Goal: Contribute content: Contribute content

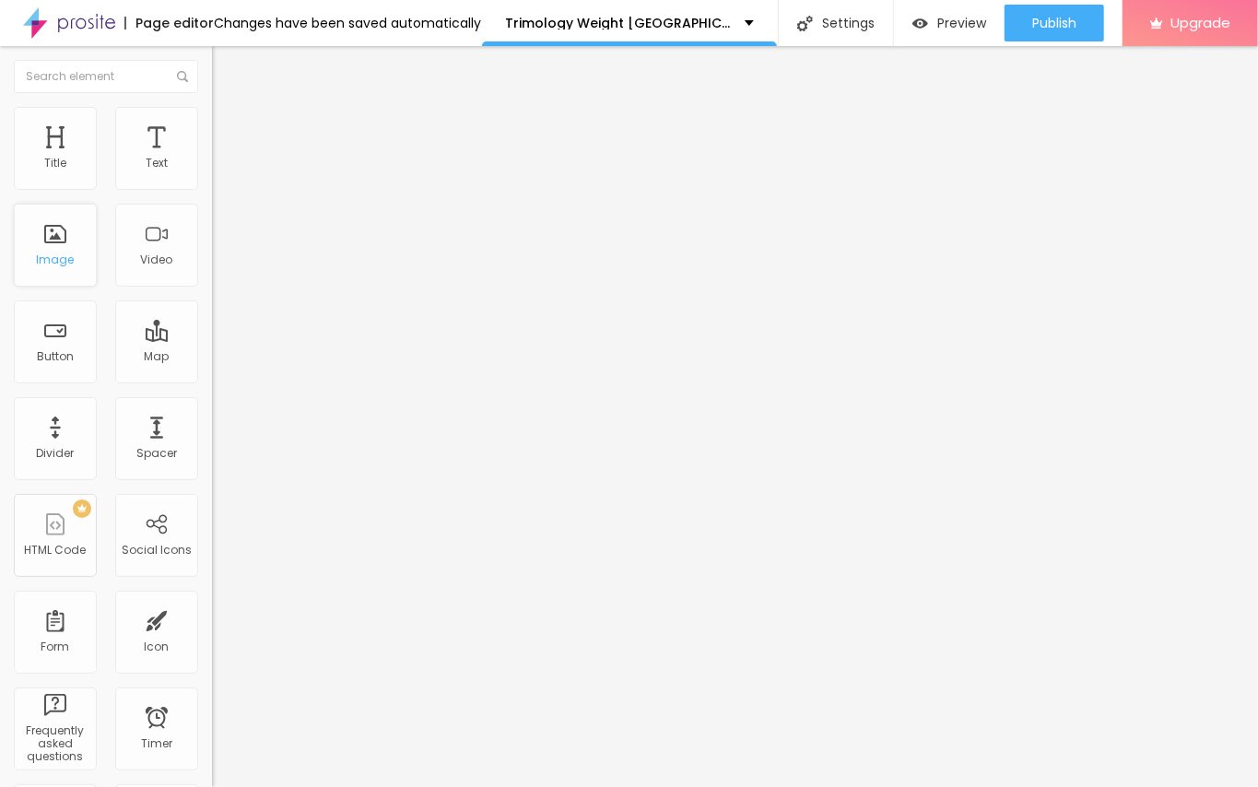
click at [74, 237] on div "Image" at bounding box center [55, 245] width 83 height 83
click at [212, 159] on span "Add image" at bounding box center [250, 151] width 76 height 16
click at [212, 186] on input "text" at bounding box center [322, 177] width 221 height 18
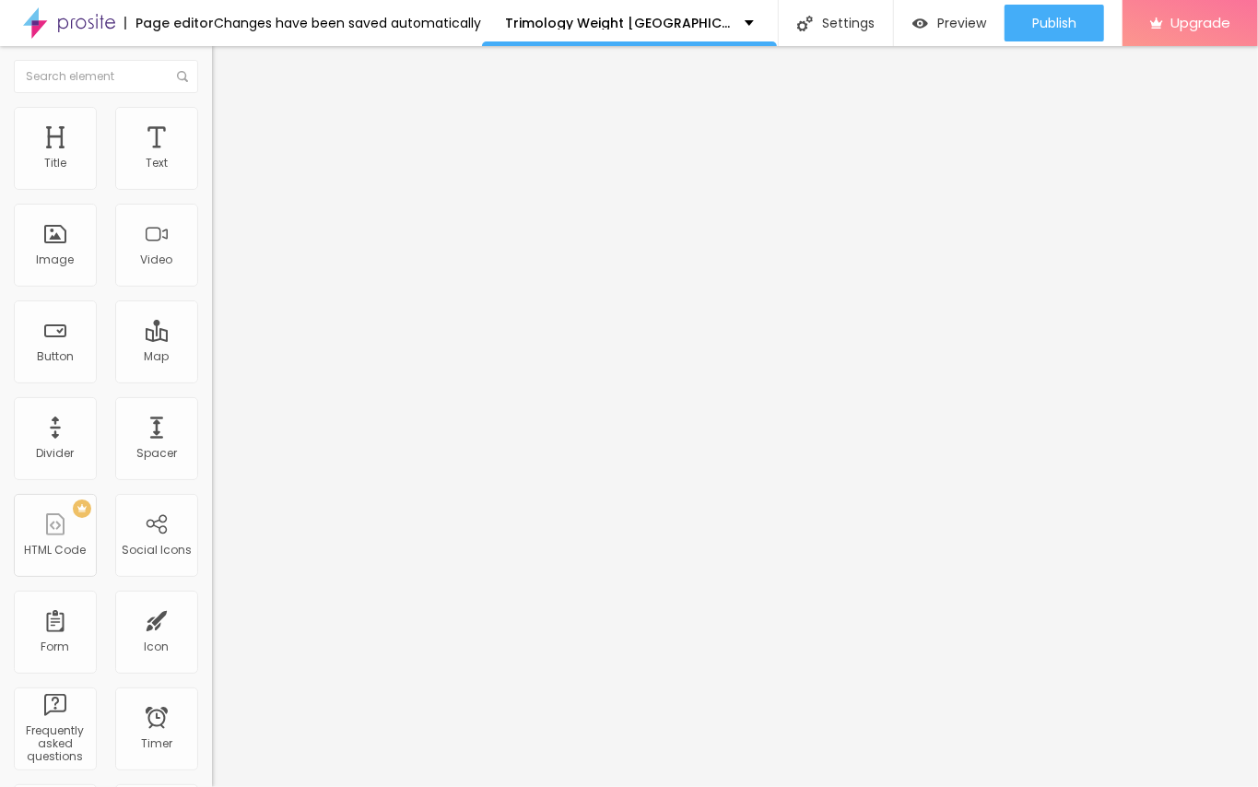
drag, startPoint x: 49, startPoint y: 500, endPoint x: 196, endPoint y: 498, distance: 147.5
click at [212, 378] on input "https://" at bounding box center [322, 368] width 221 height 18
paste input "[DOMAIN_NAME][URL]"
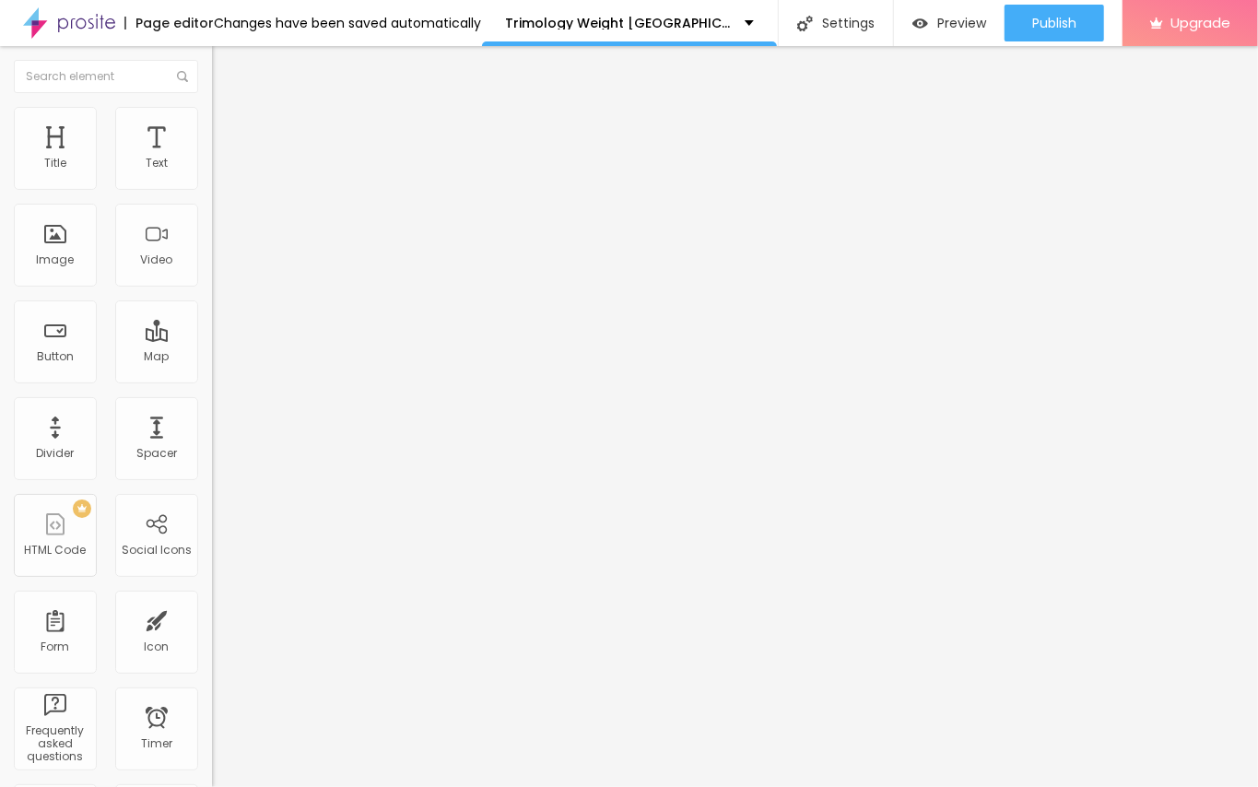
type input "[URL][DOMAIN_NAME]"
click at [212, 186] on input "text" at bounding box center [322, 177] width 221 height 18
paste input "Trimology Weight"
type input "Trimology Weight"
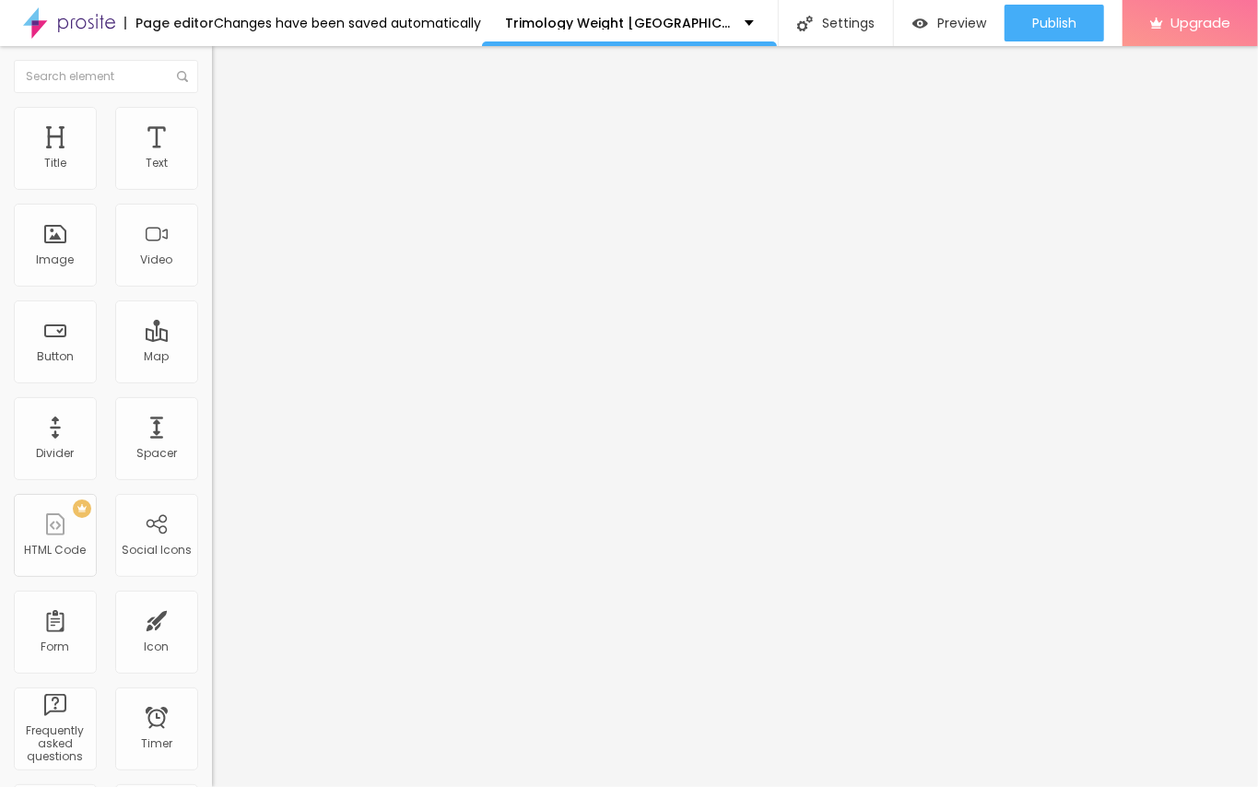
click at [212, 112] on li "Style" at bounding box center [318, 116] width 212 height 18
type input "95"
type input "90"
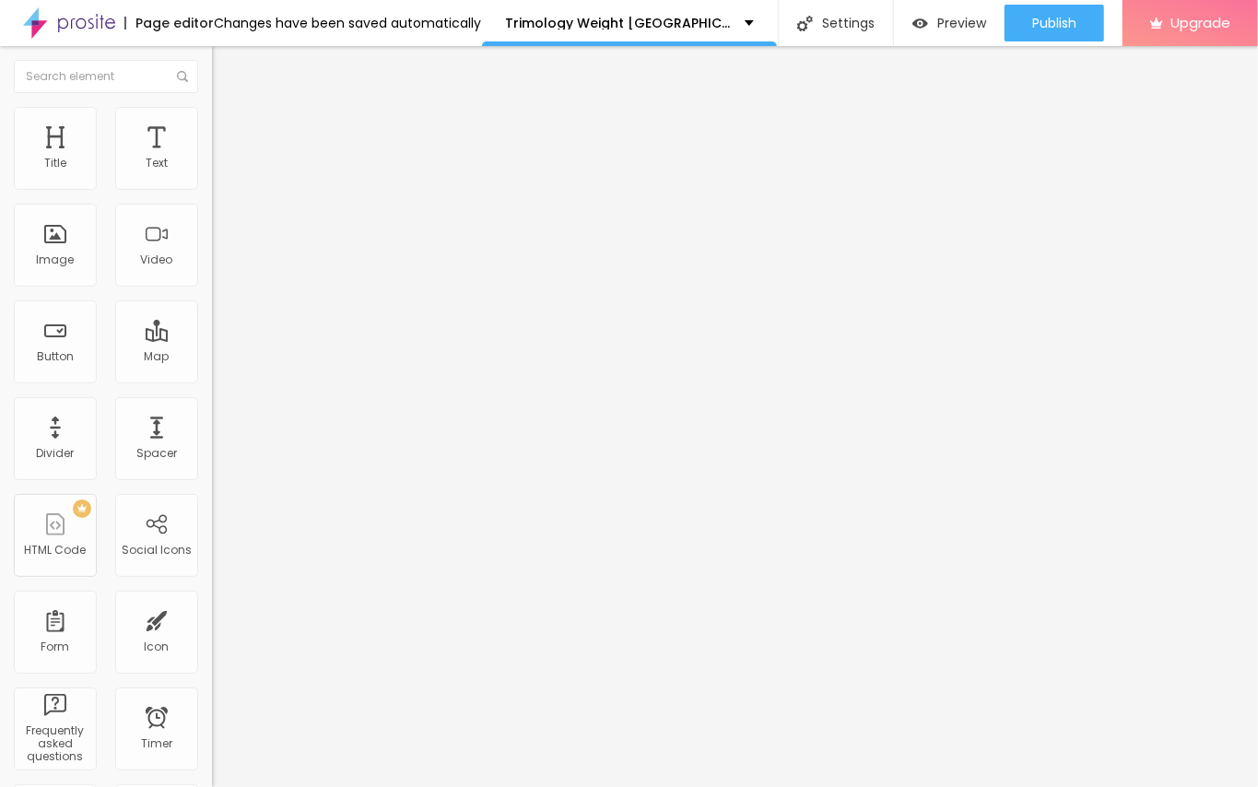
type input "85"
type input "80"
type input "75"
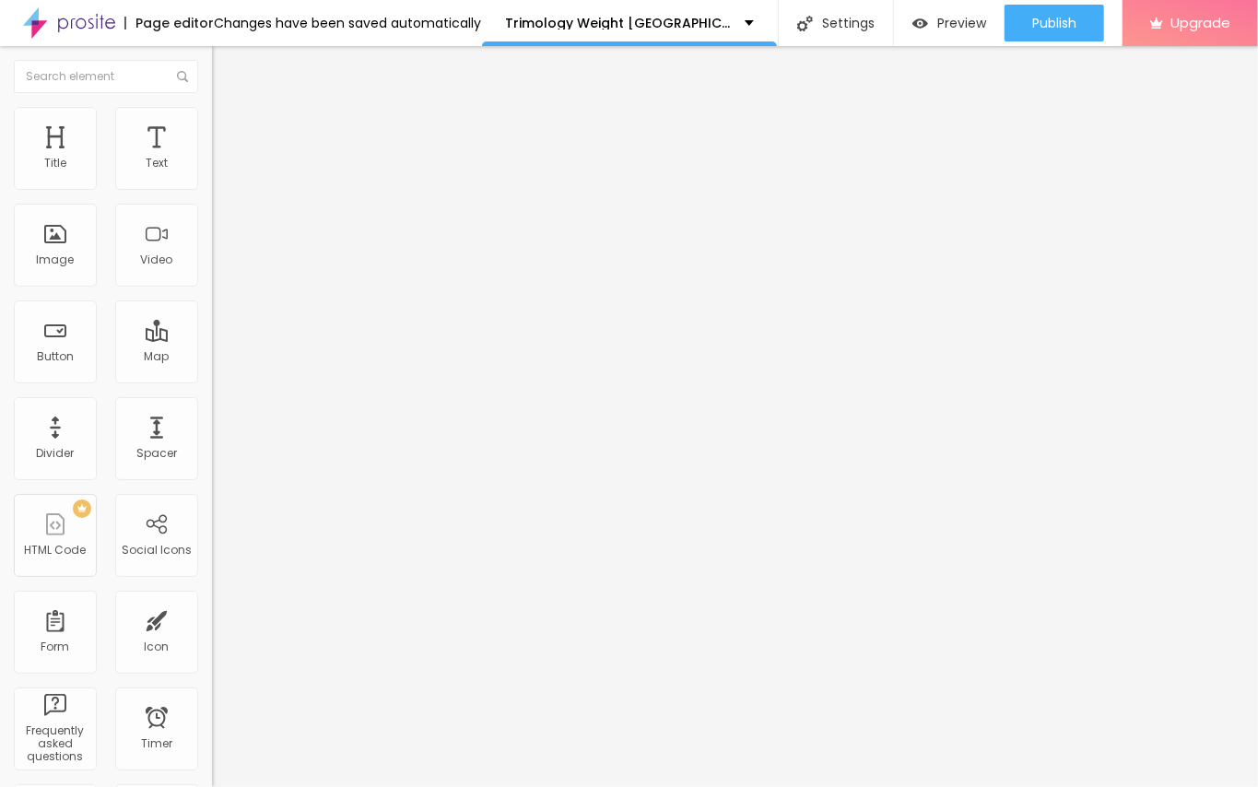
type input "75"
type input "70"
type input "65"
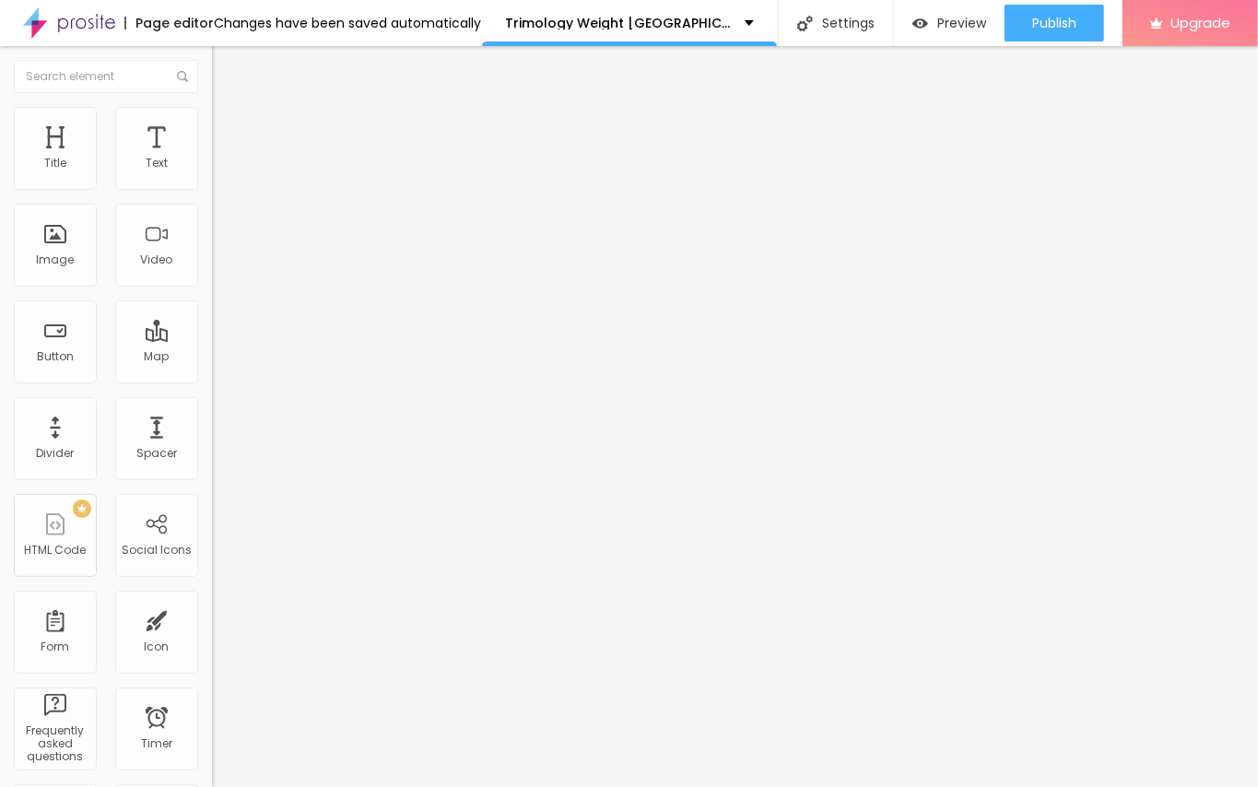
type input "60"
type input "55"
type input "50"
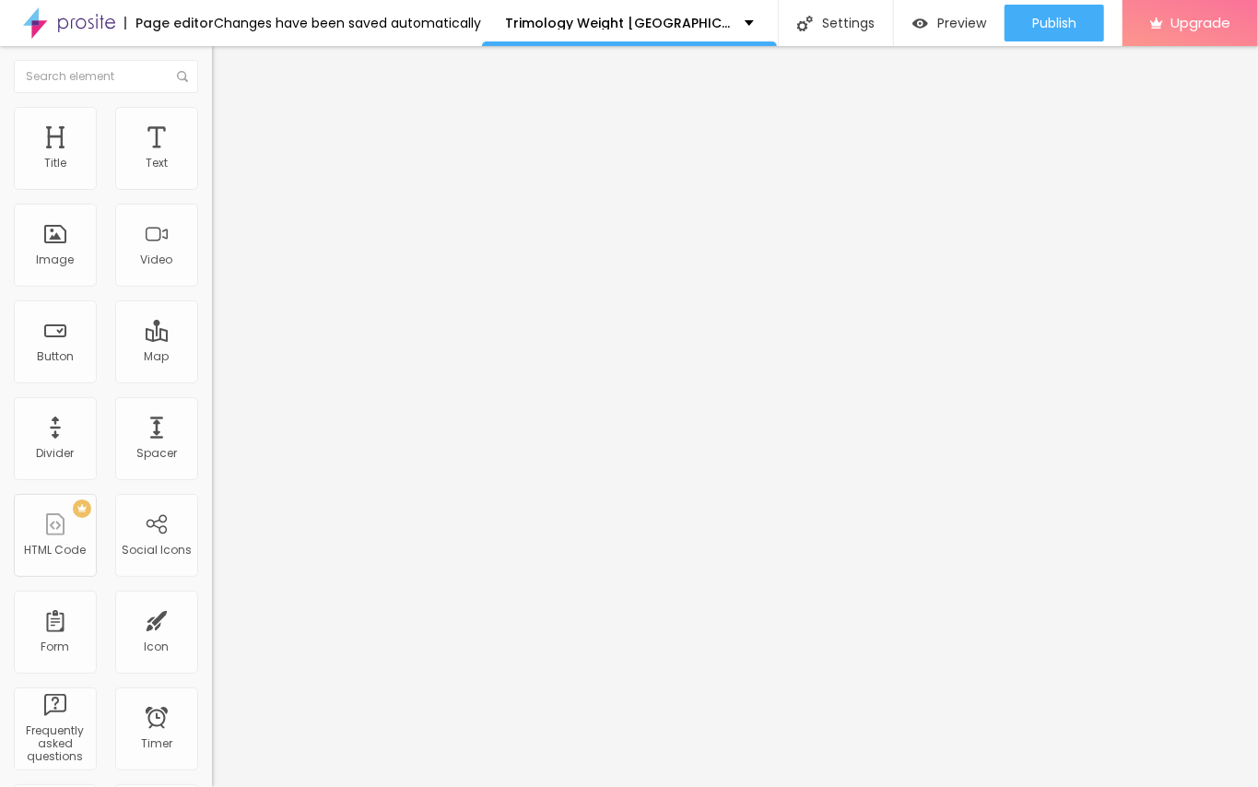
type input "50"
type input "45"
type input "50"
drag, startPoint x: 182, startPoint y: 200, endPoint x: 93, endPoint y: 194, distance: 88.7
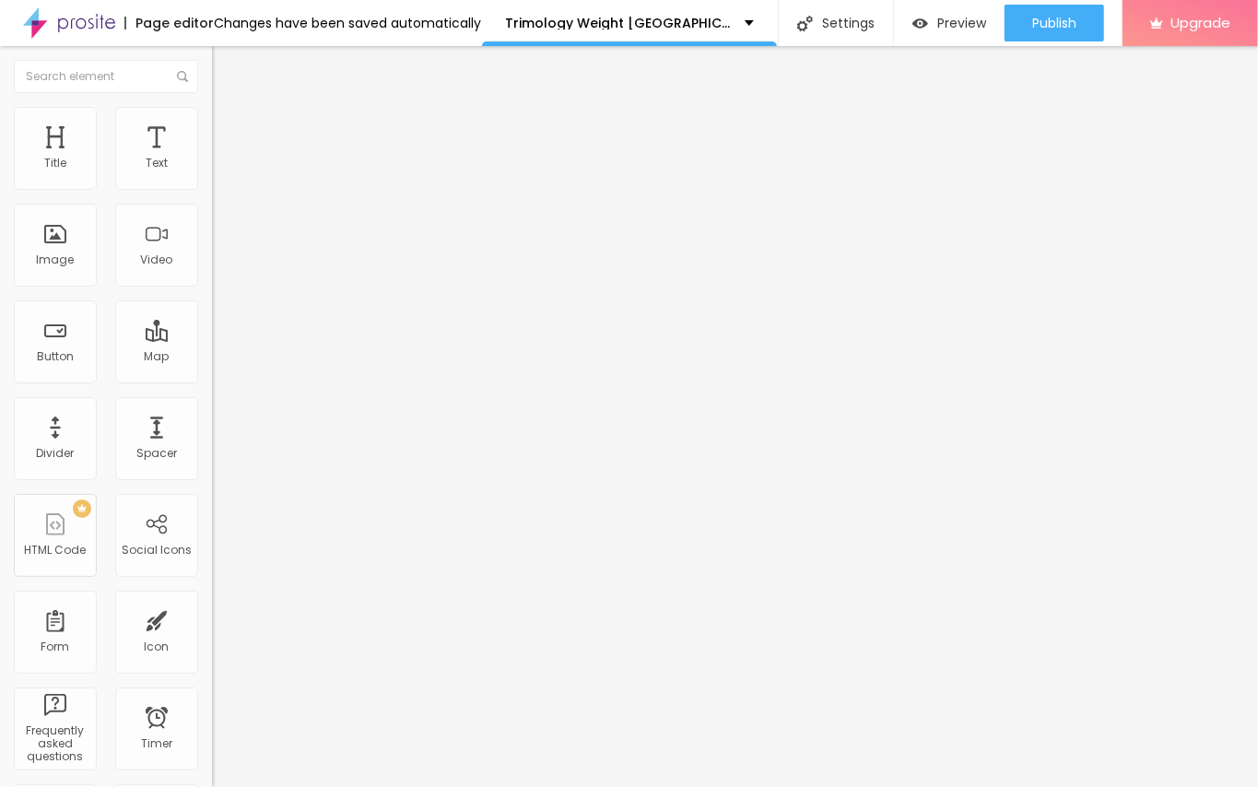
type input "50"
click at [212, 189] on input "range" at bounding box center [271, 181] width 119 height 15
click at [212, 348] on div "Edit Image Content Style Advanced Size 50 px % 0 Border radius Shadow DISABLED …" at bounding box center [318, 416] width 212 height 741
type input "15"
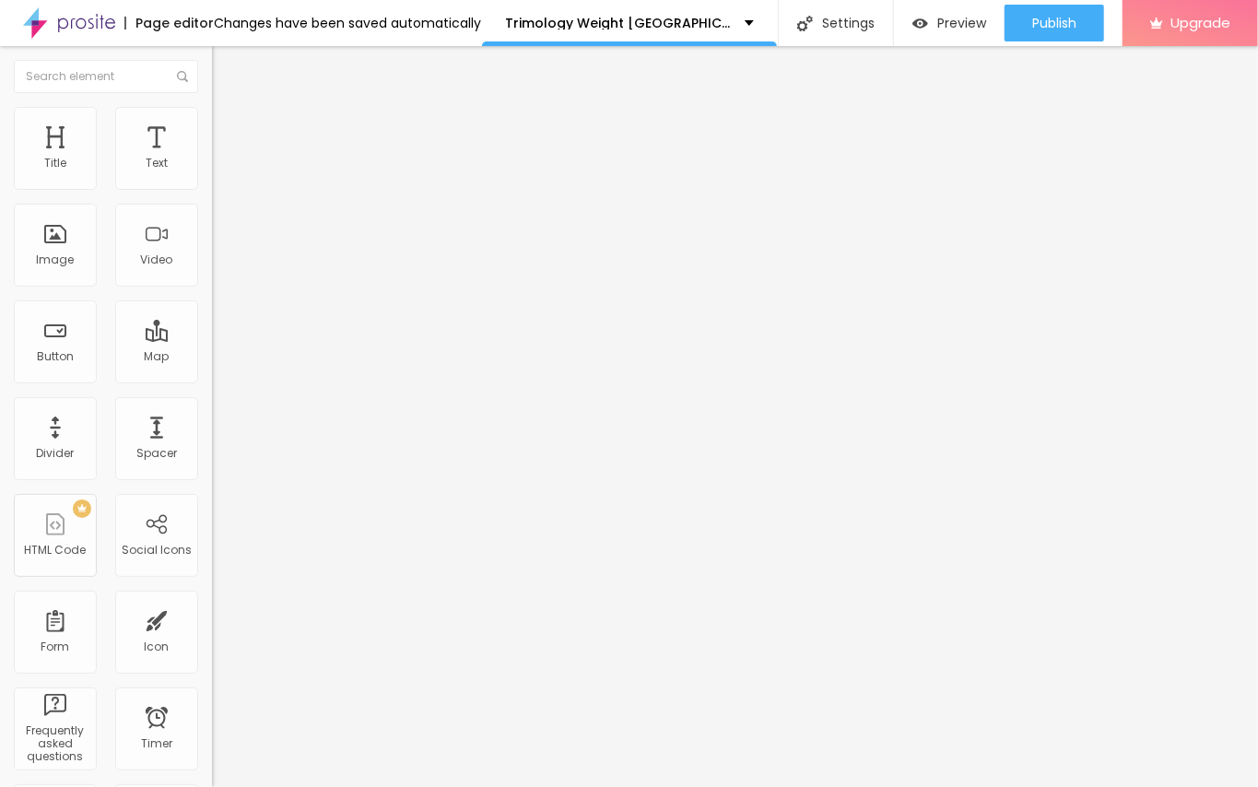
type input "17"
type input "19"
type input "21"
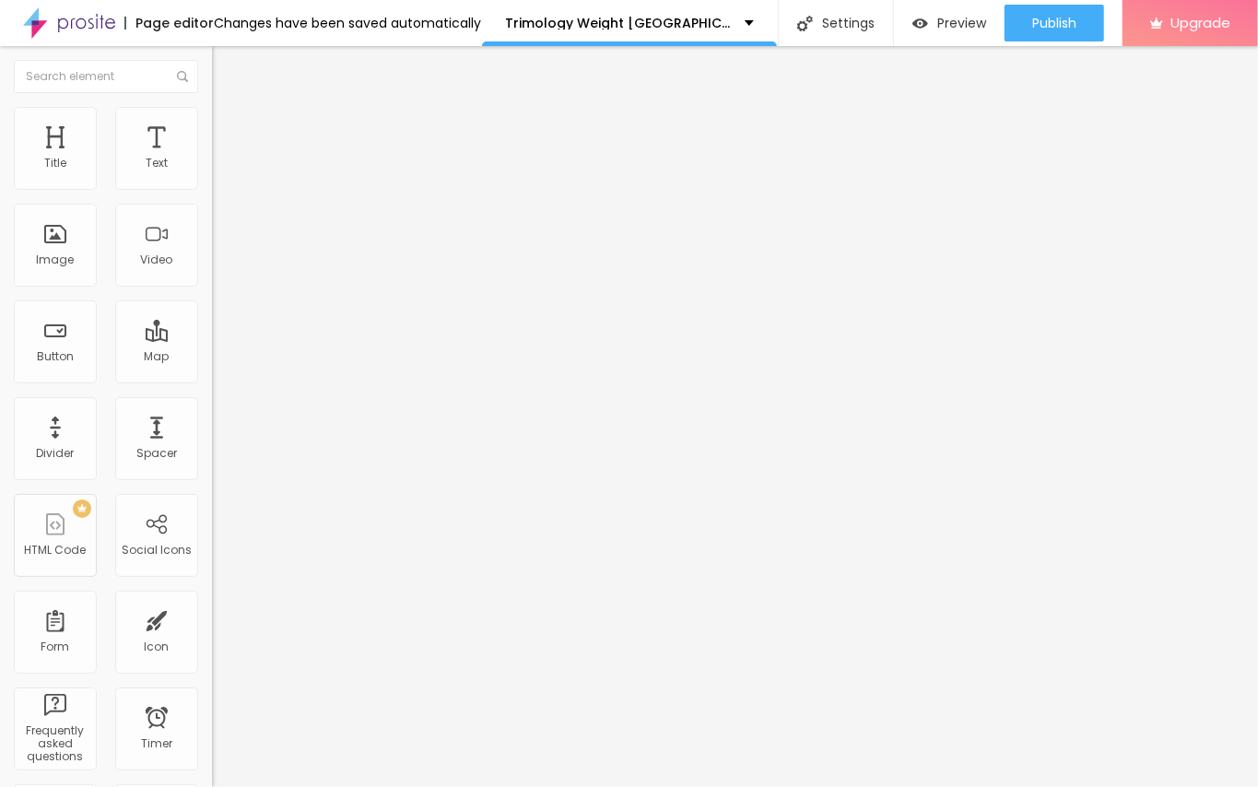
type input "21"
type input "24"
type input "43"
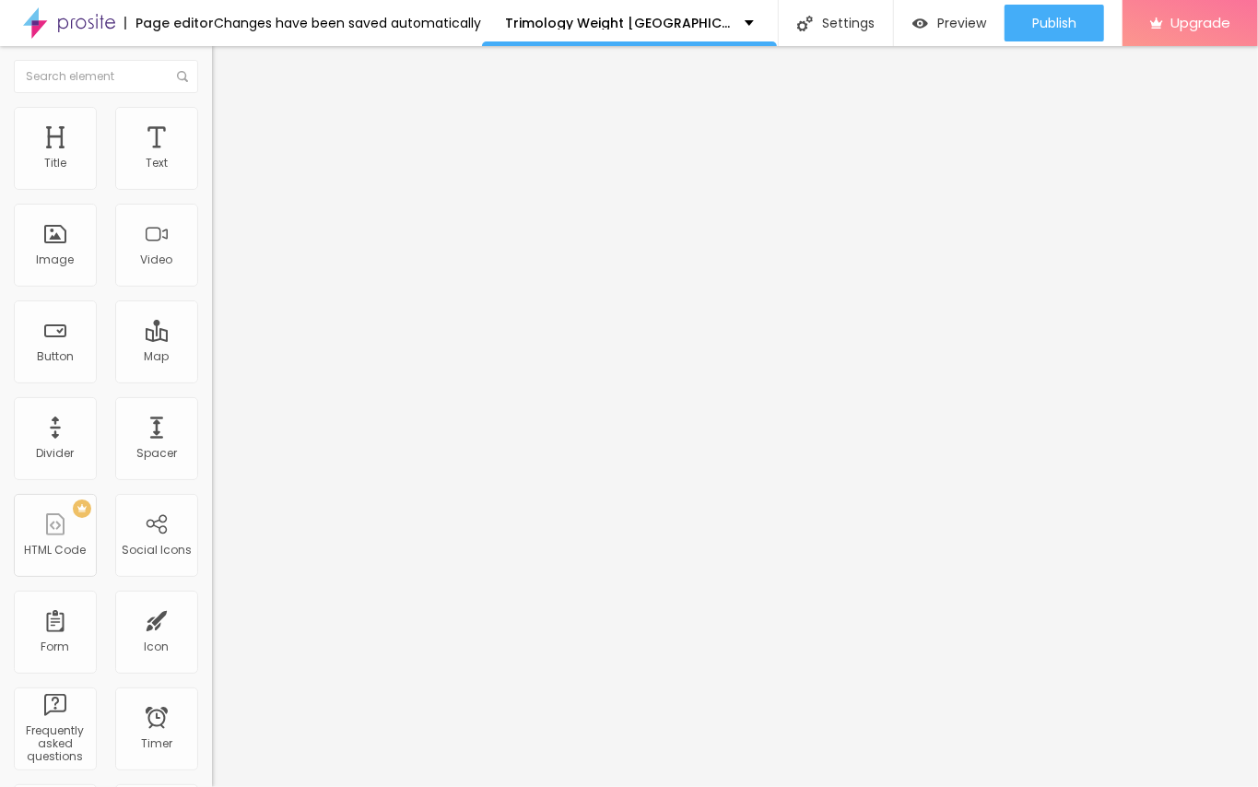
type input "48"
type input "54"
type input "56"
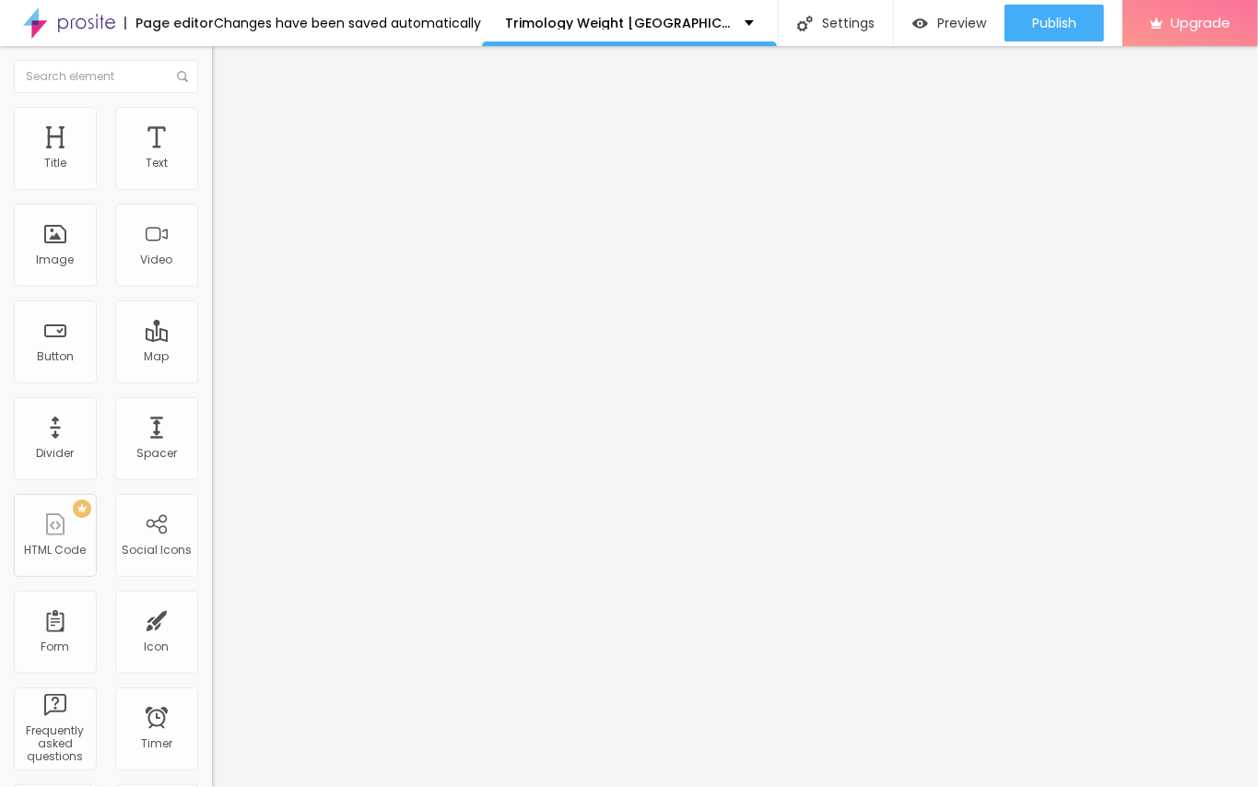
type input "56"
type input "59"
type input "61"
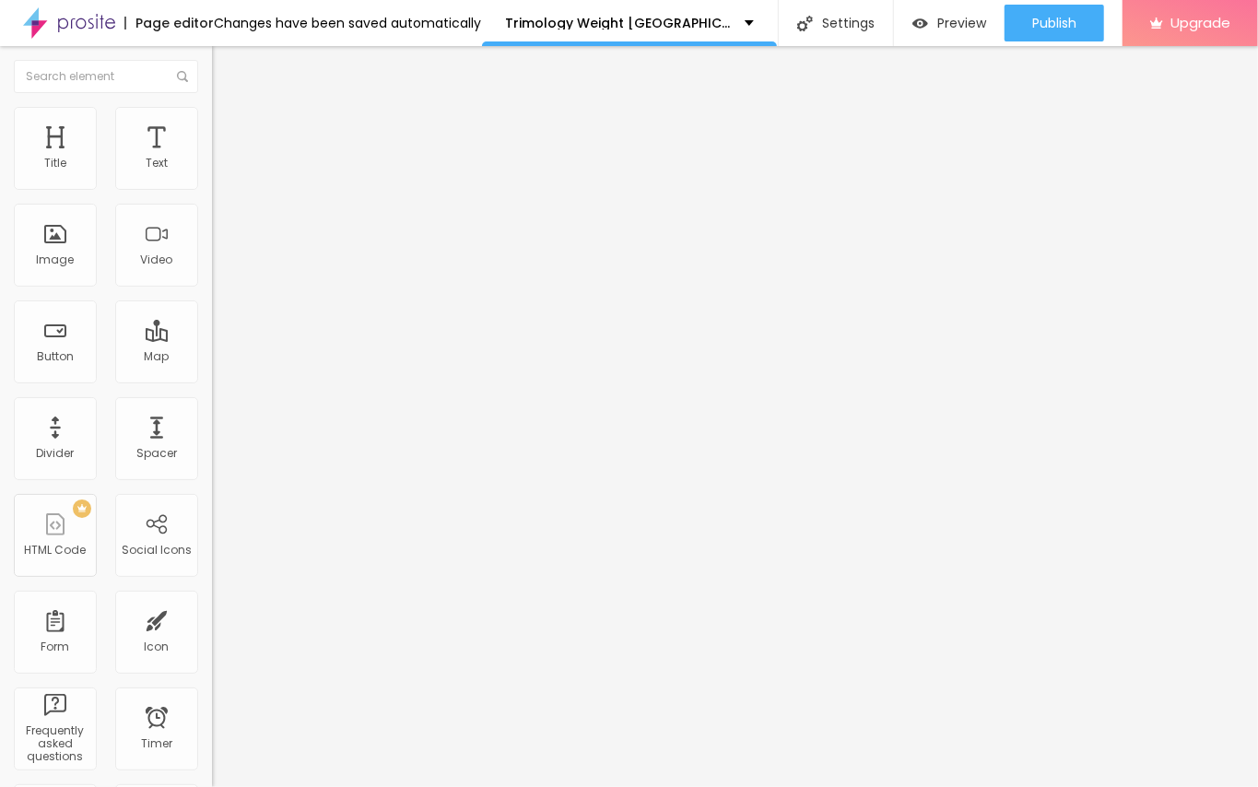
type input "65"
type input "67"
type input "76"
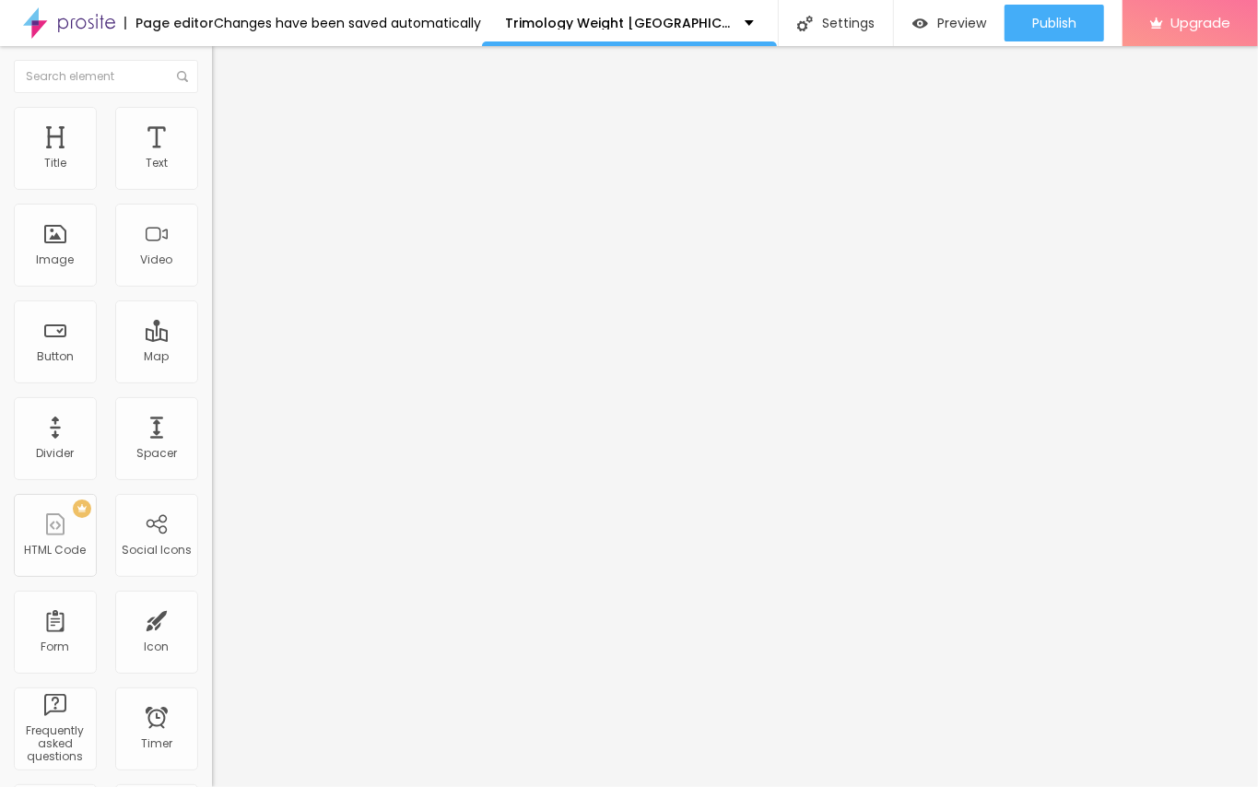
type input "76"
type input "81"
type input "85"
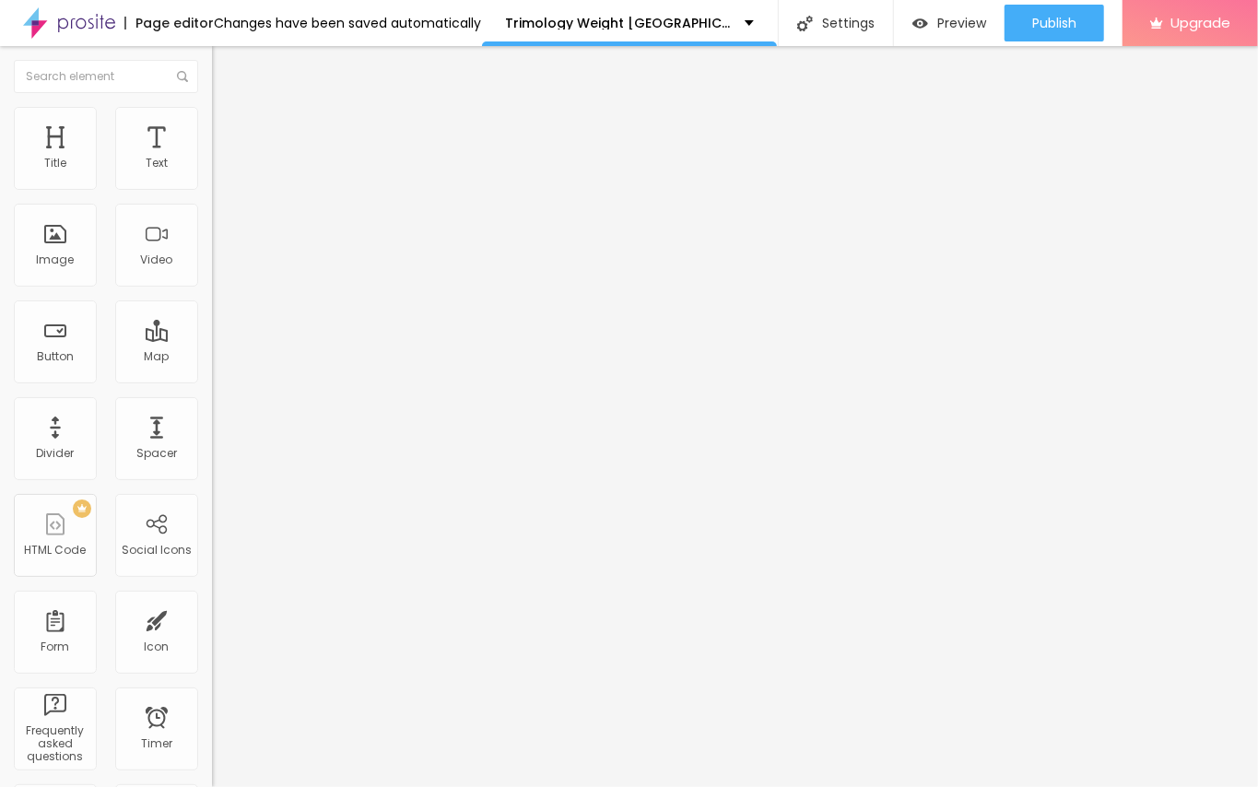
type input "92"
type input "98"
type input "105"
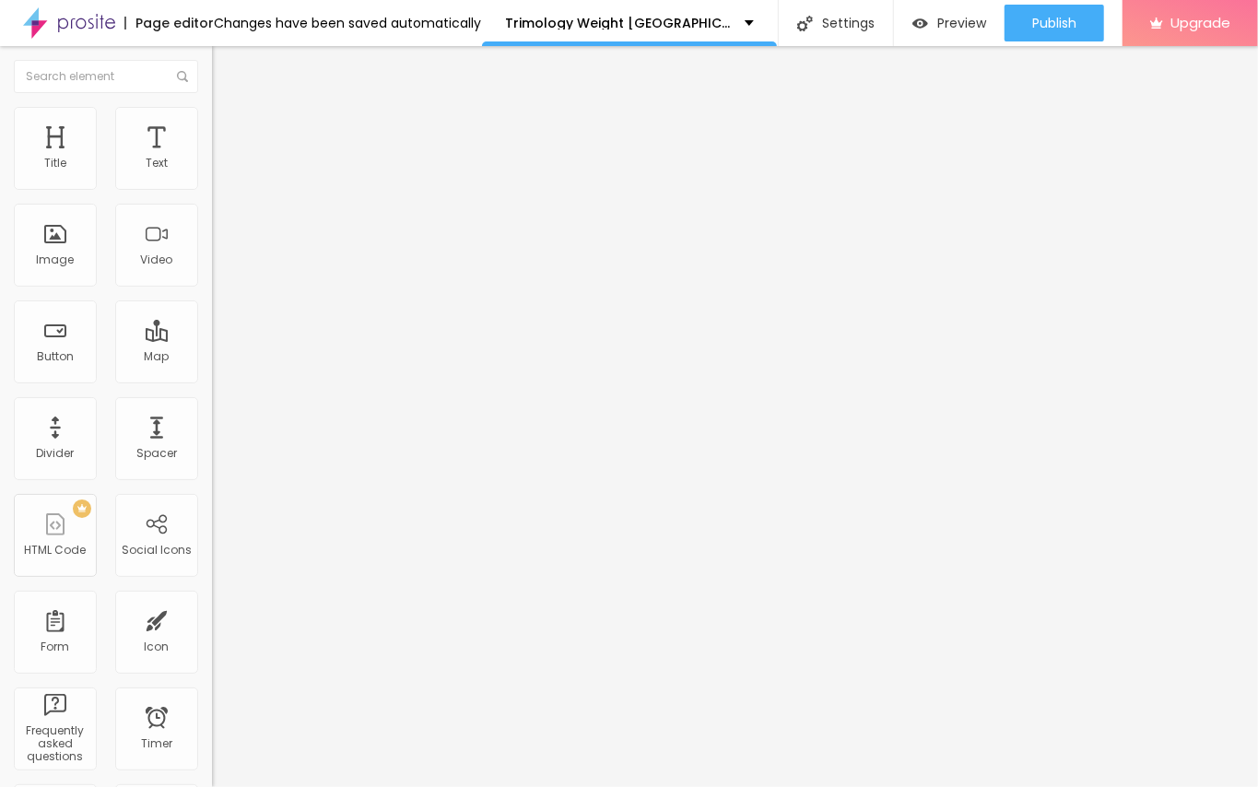
type input "105"
type input "114"
type input "118"
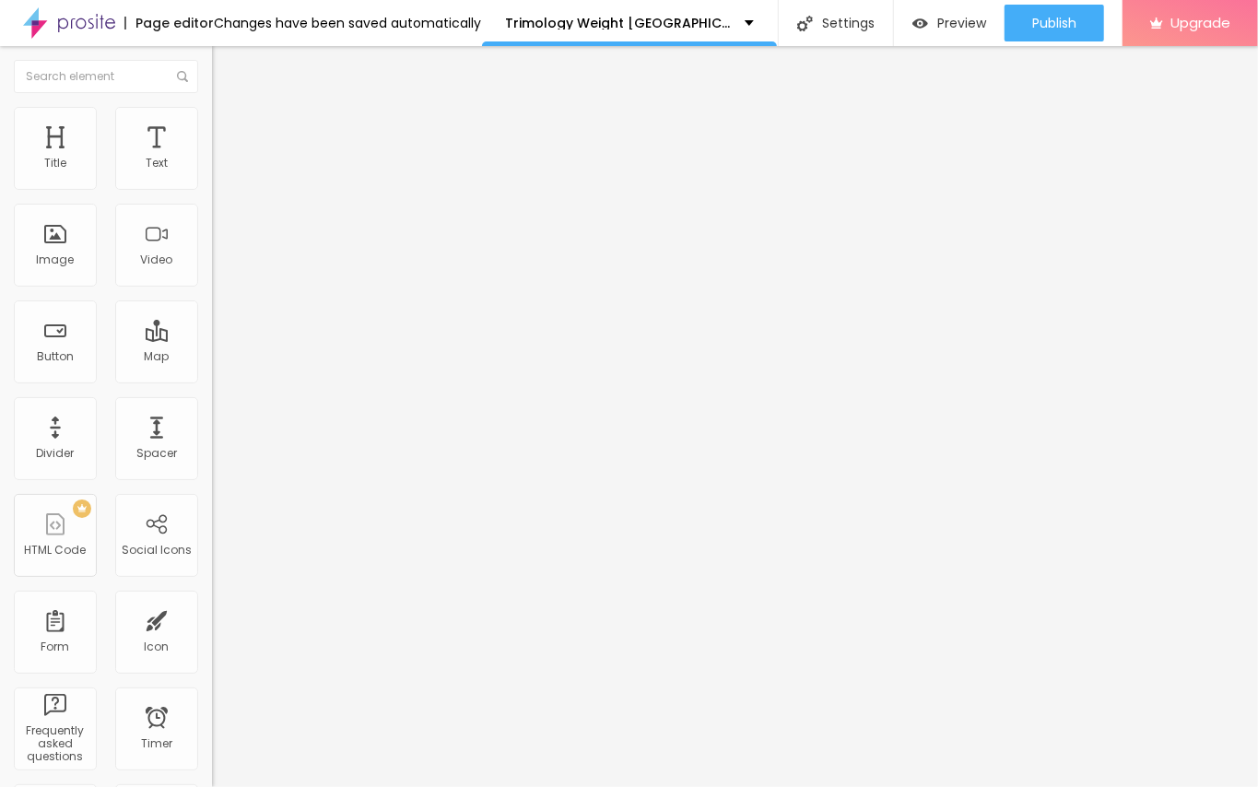
type input "129"
type input "131"
type input "136"
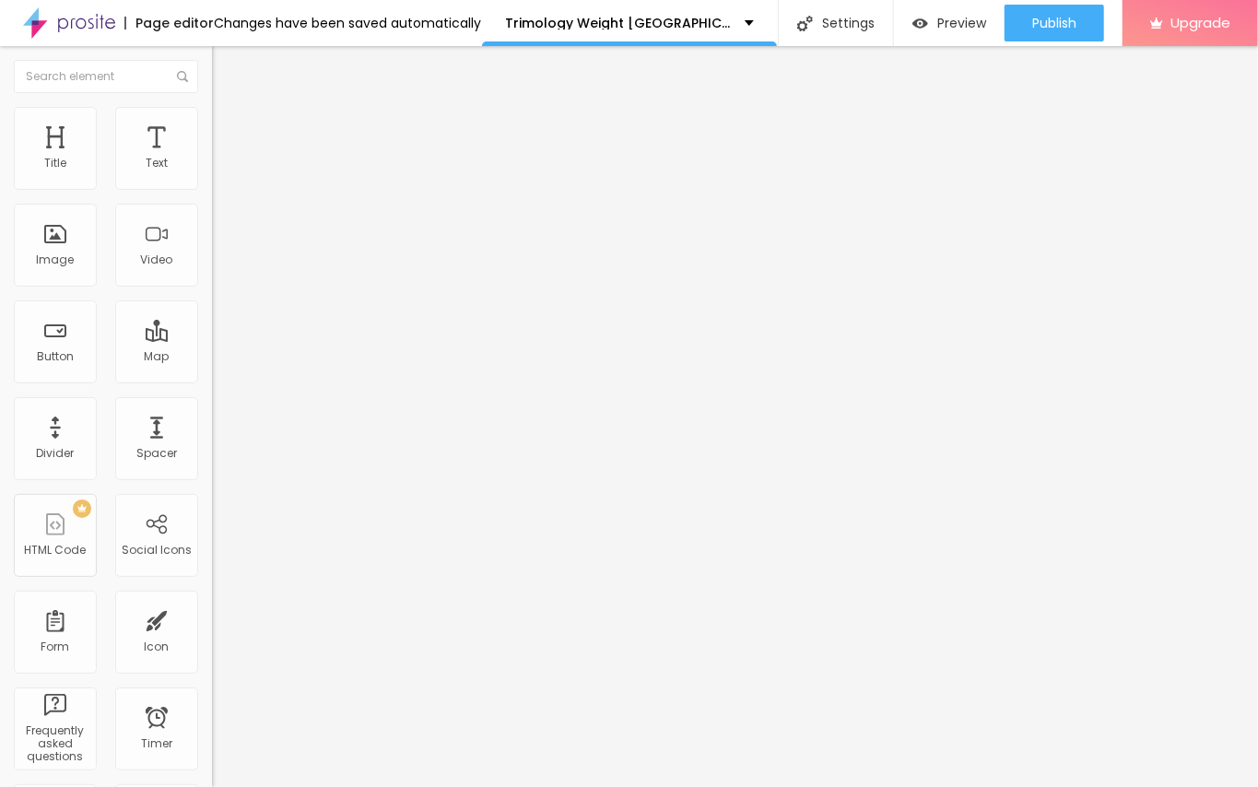
type input "136"
type input "138"
type input "133"
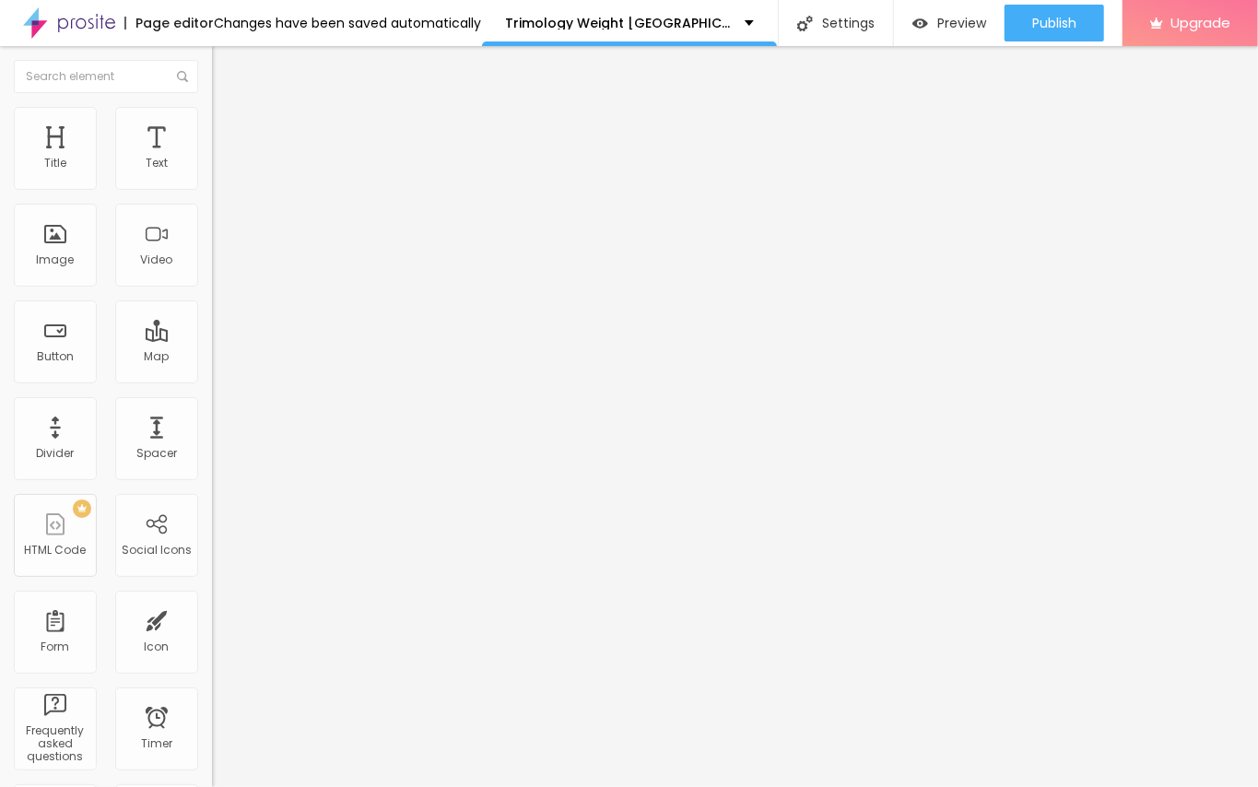
type input "127"
type input "120"
type input "111"
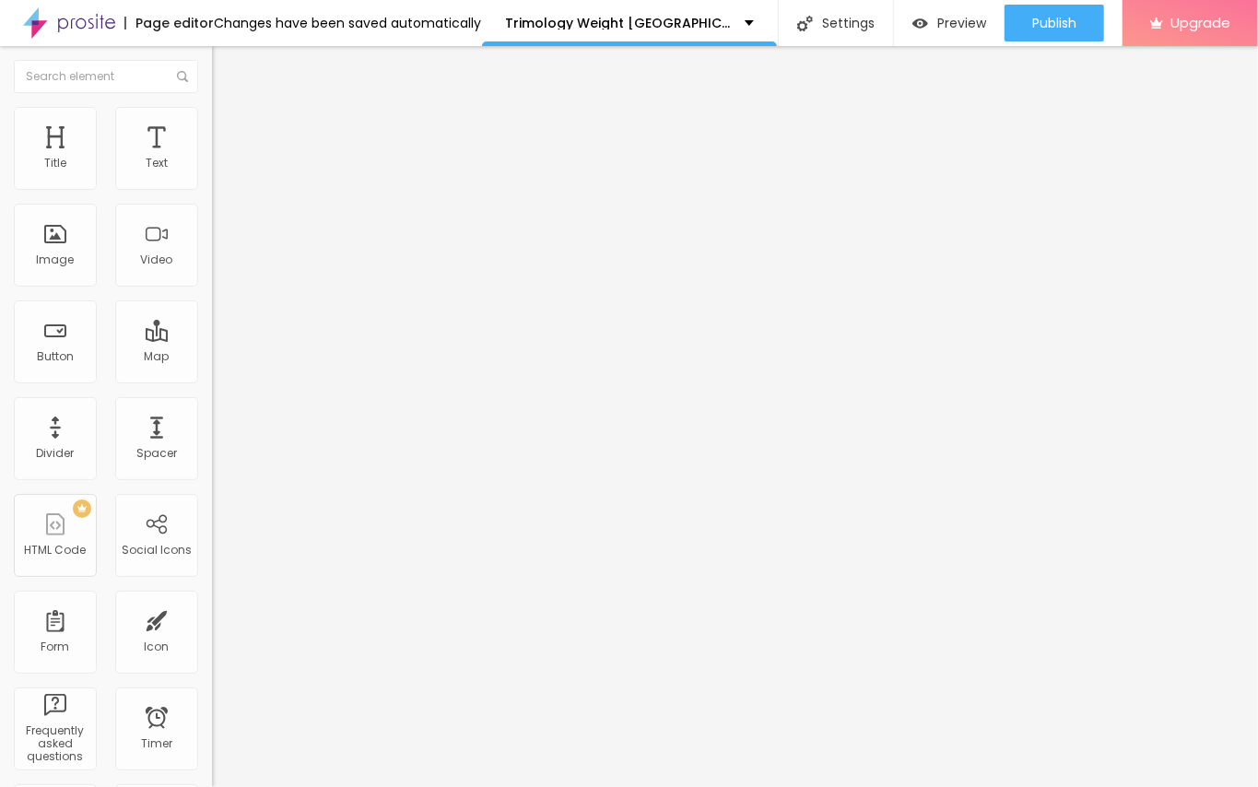
type input "111"
type input "105"
type input "94"
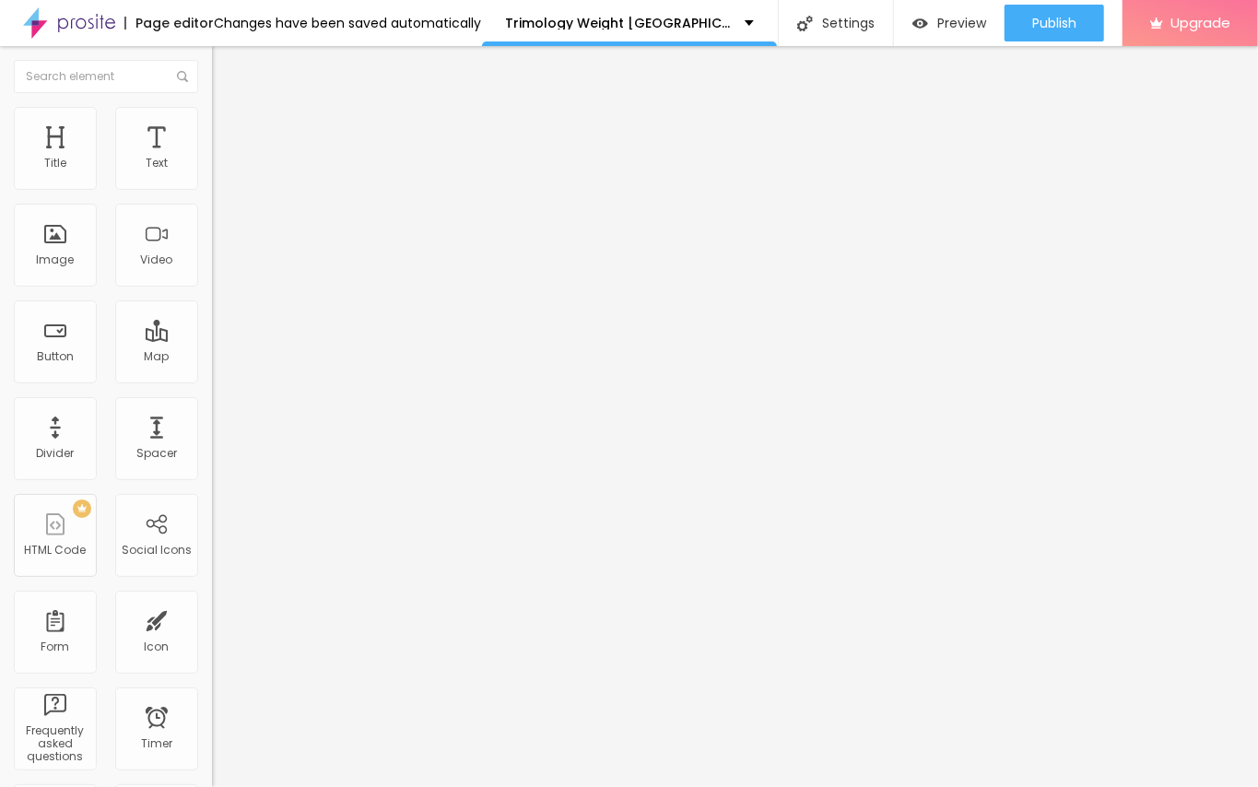
type input "83"
type input "72"
type input "67"
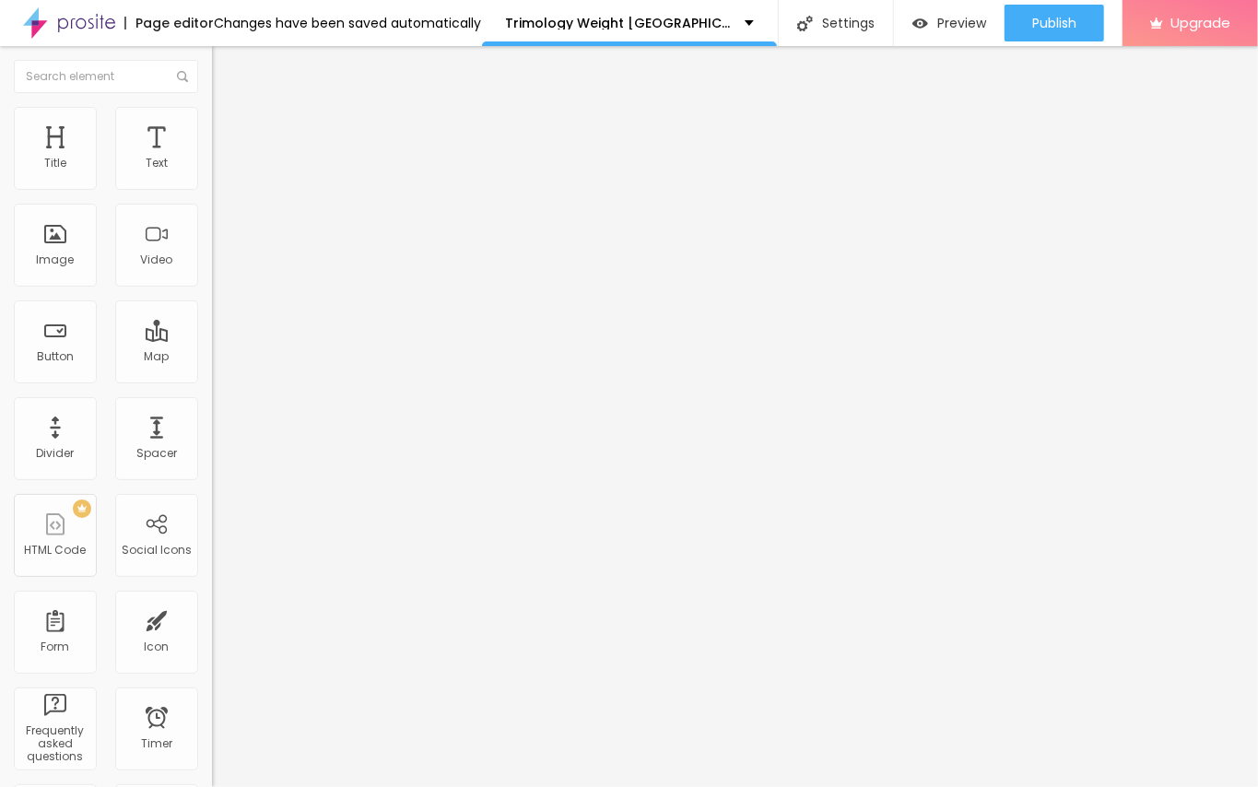
type input "67"
type input "56"
type input "50"
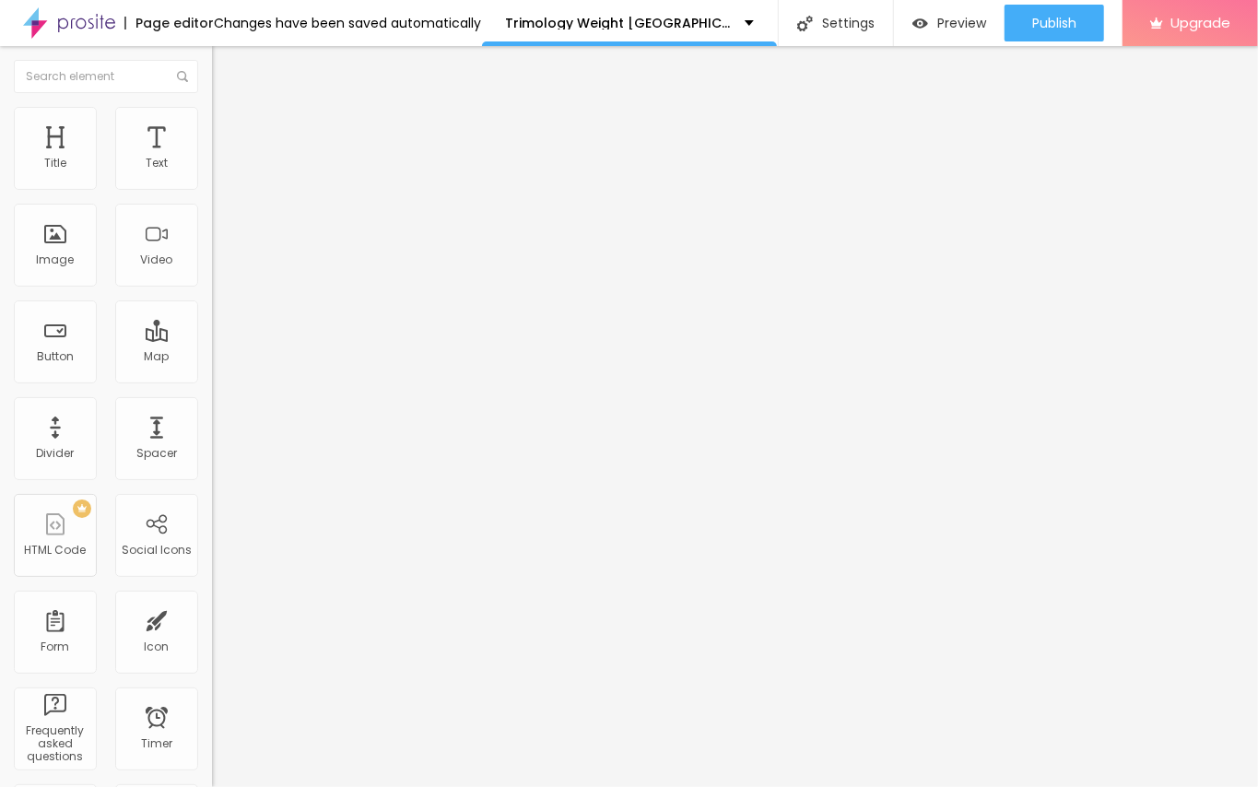
type input "45"
type input "39"
type input "24"
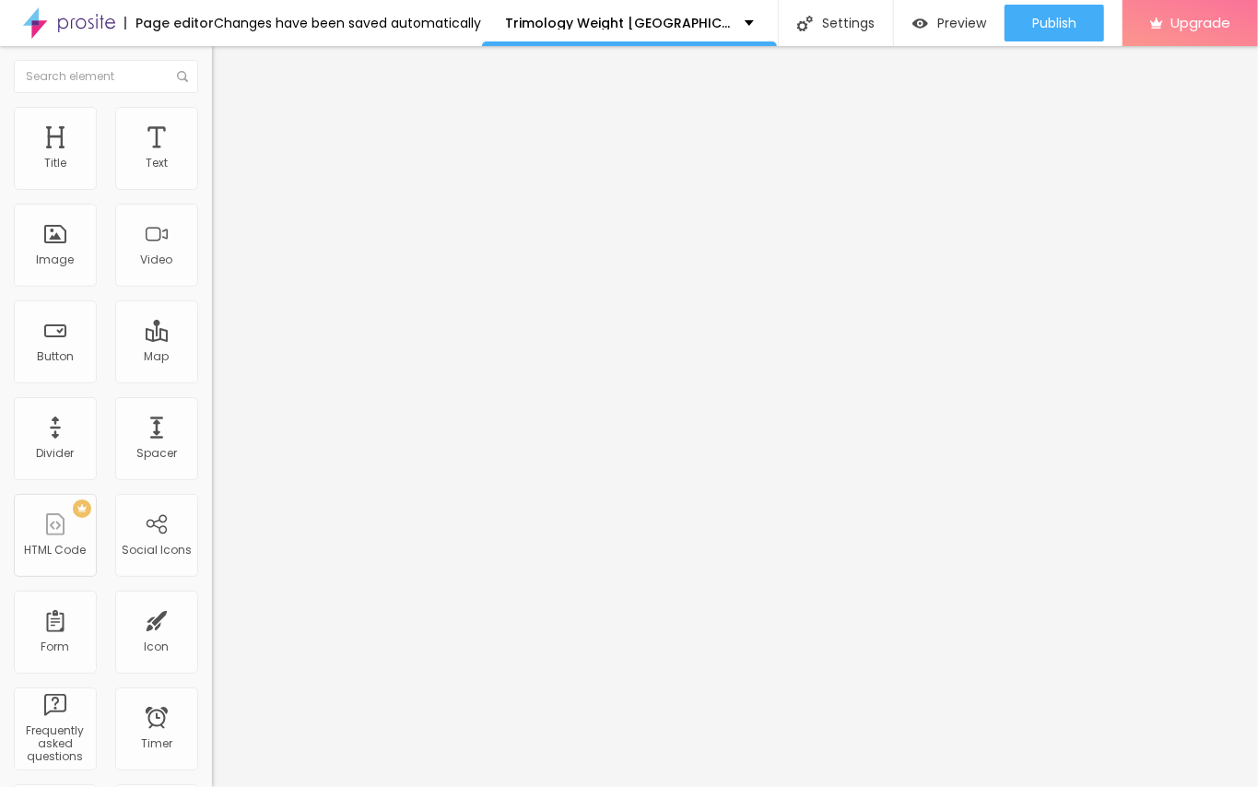
type input "24"
type input "15"
type input "8"
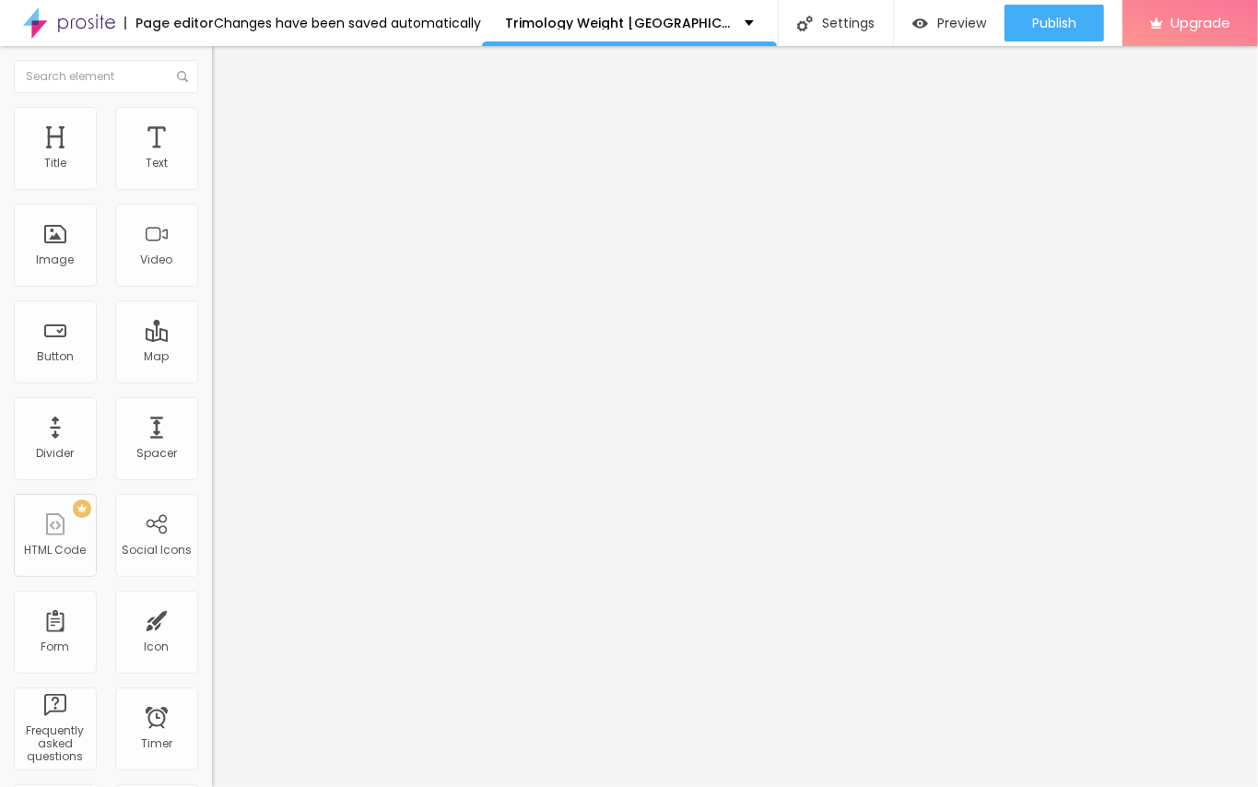
type input "0"
type input "10"
type input "39"
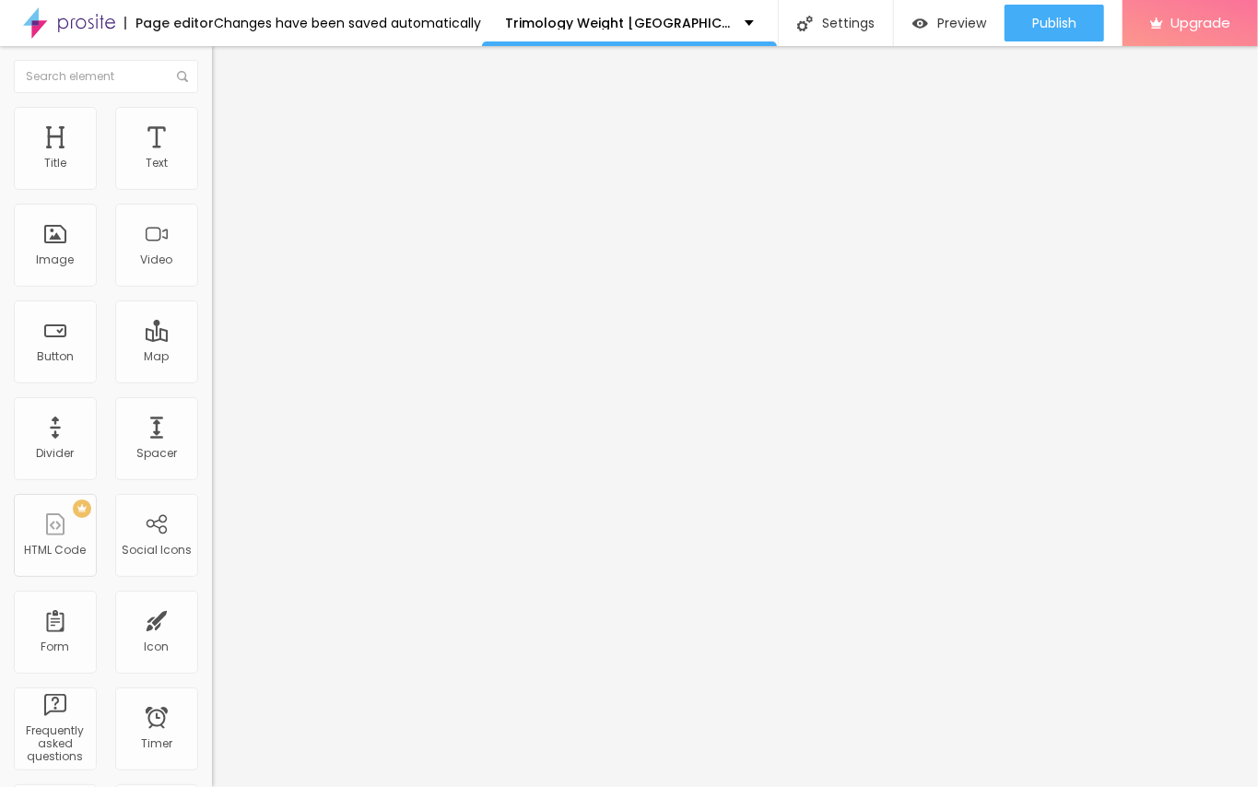
type input "39"
type input "45"
type input "50"
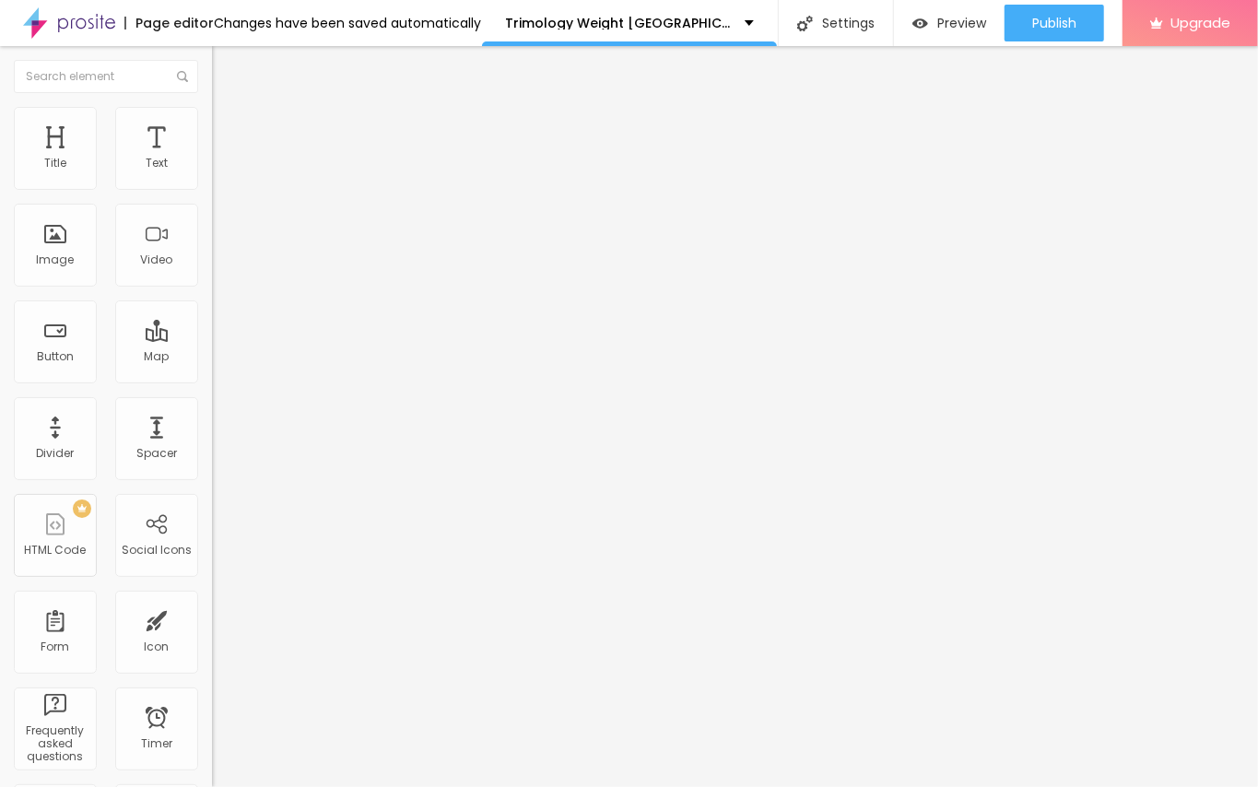
type input "52"
type input "56"
type input "65"
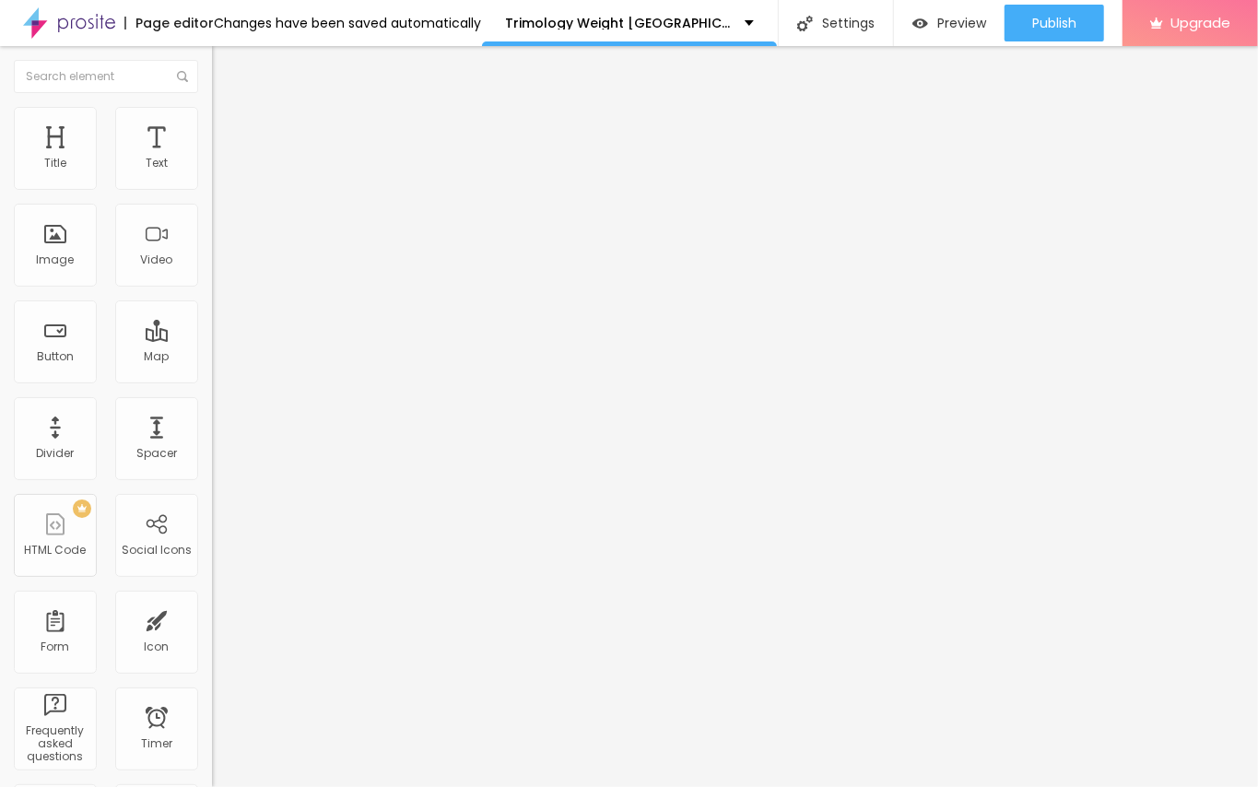
type input "65"
type input "72"
type input "76"
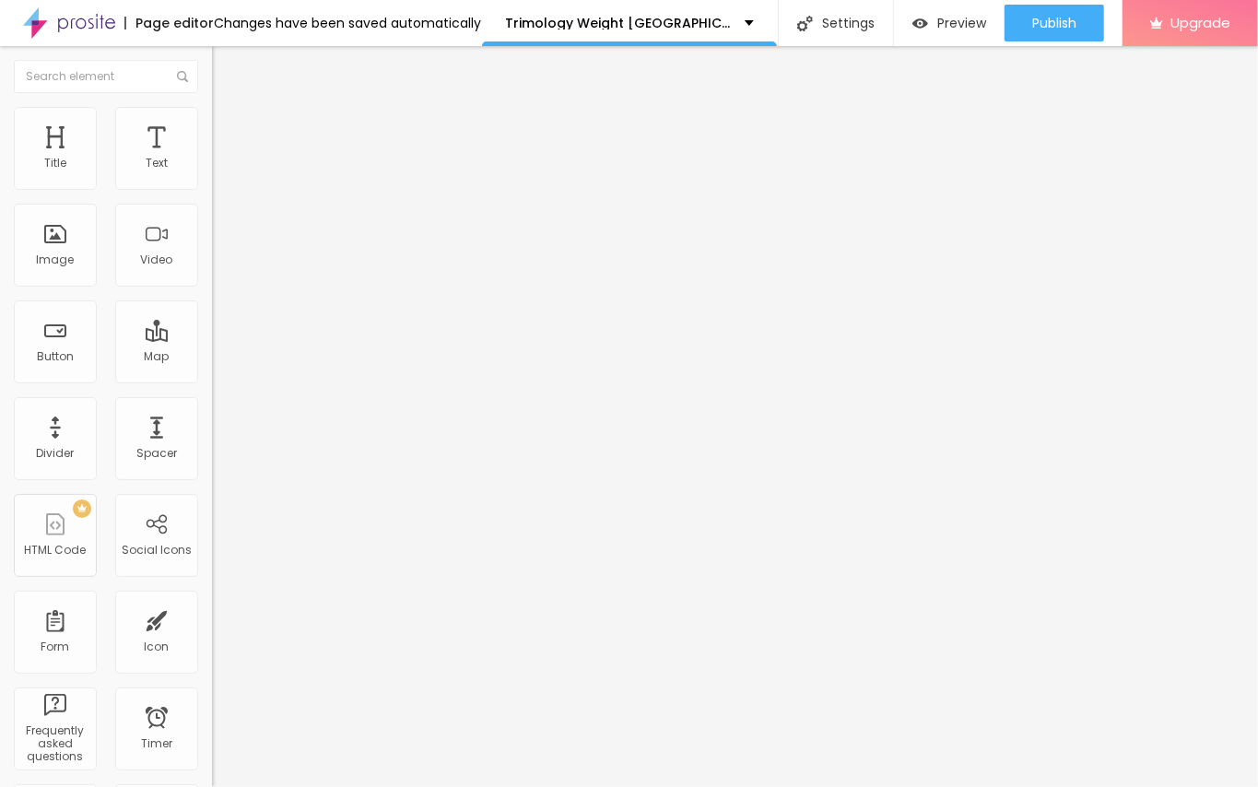
type input "78"
type input "85"
type input "87"
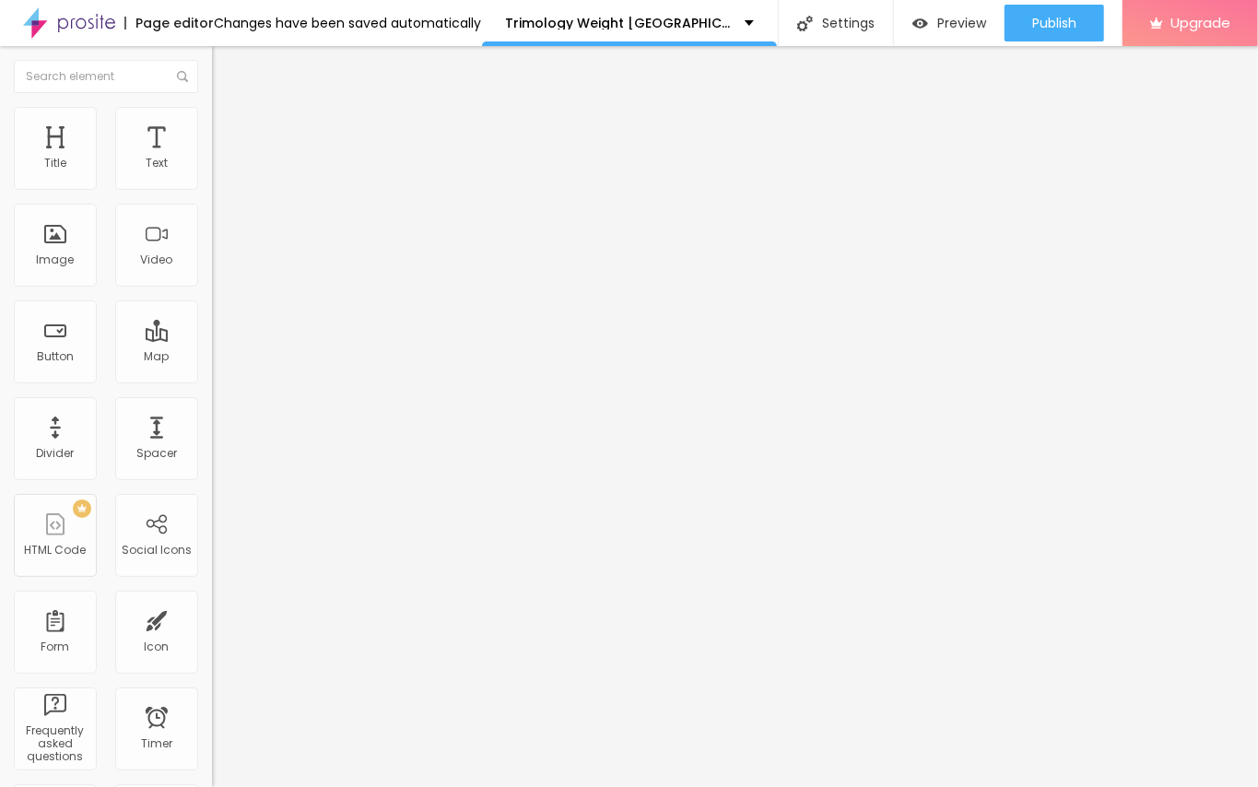
type input "87"
type input "89"
type input "92"
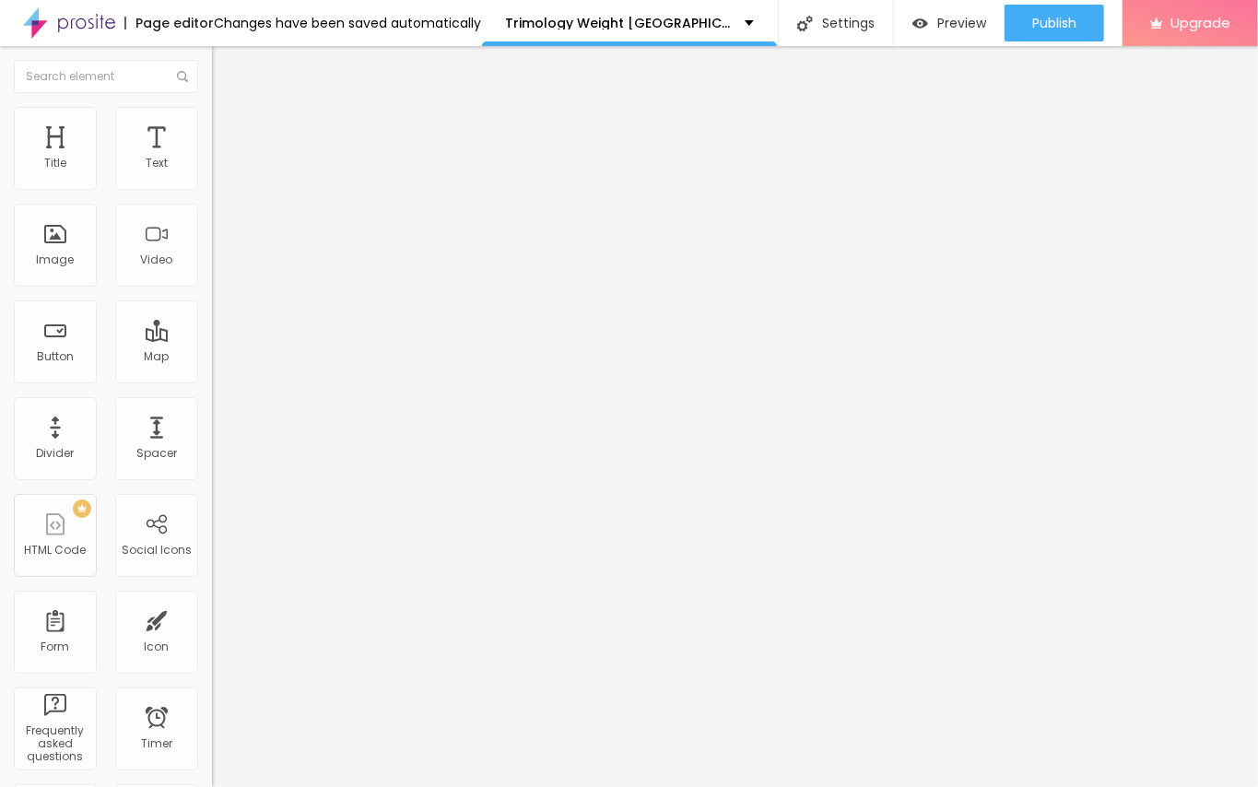
type input "94"
type input "96"
type input "98"
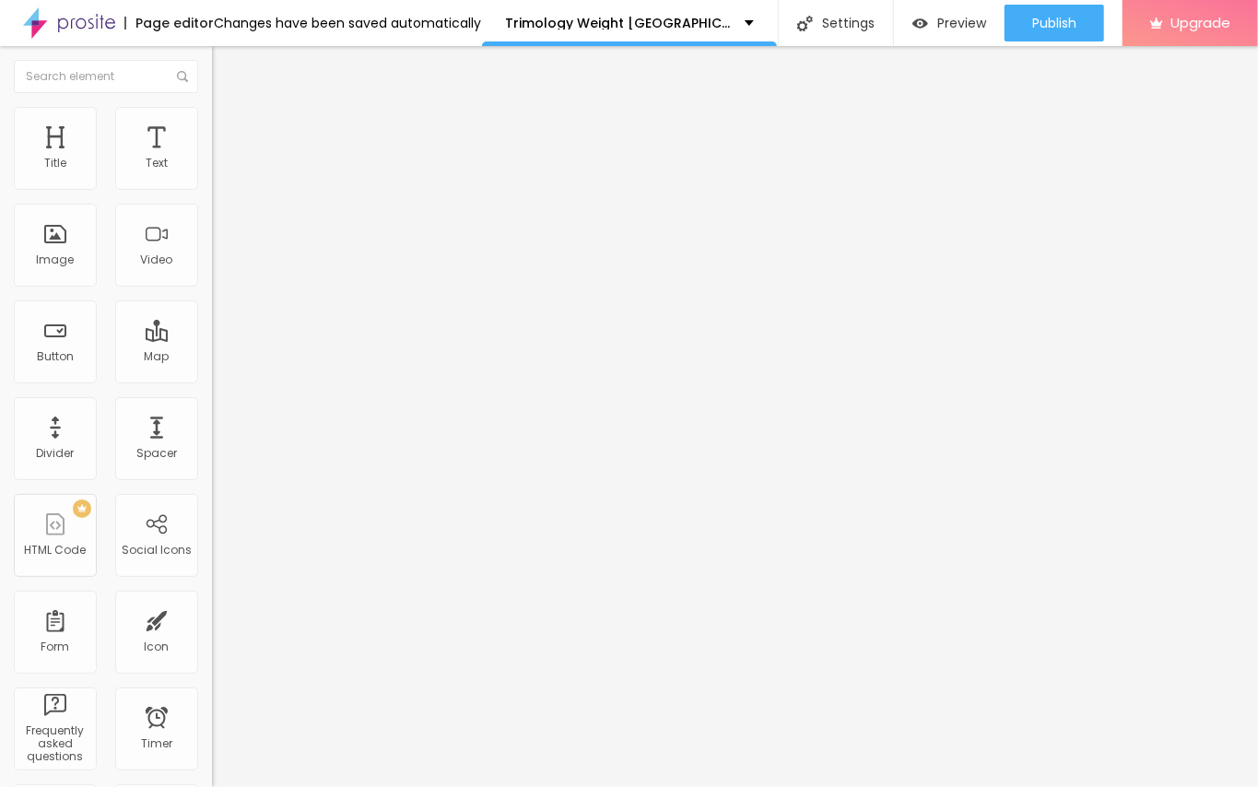
type input "98"
type input "105"
type input "114"
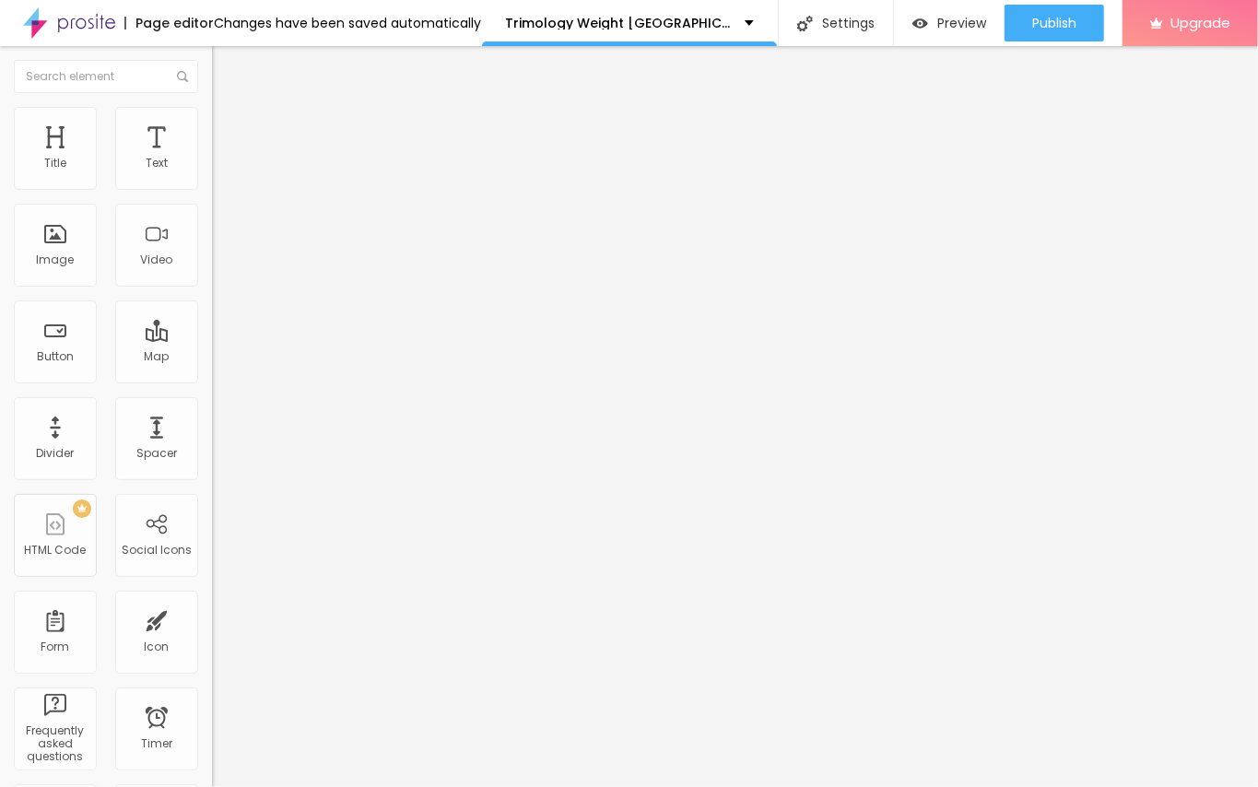
type input "118"
type input "120"
type input "125"
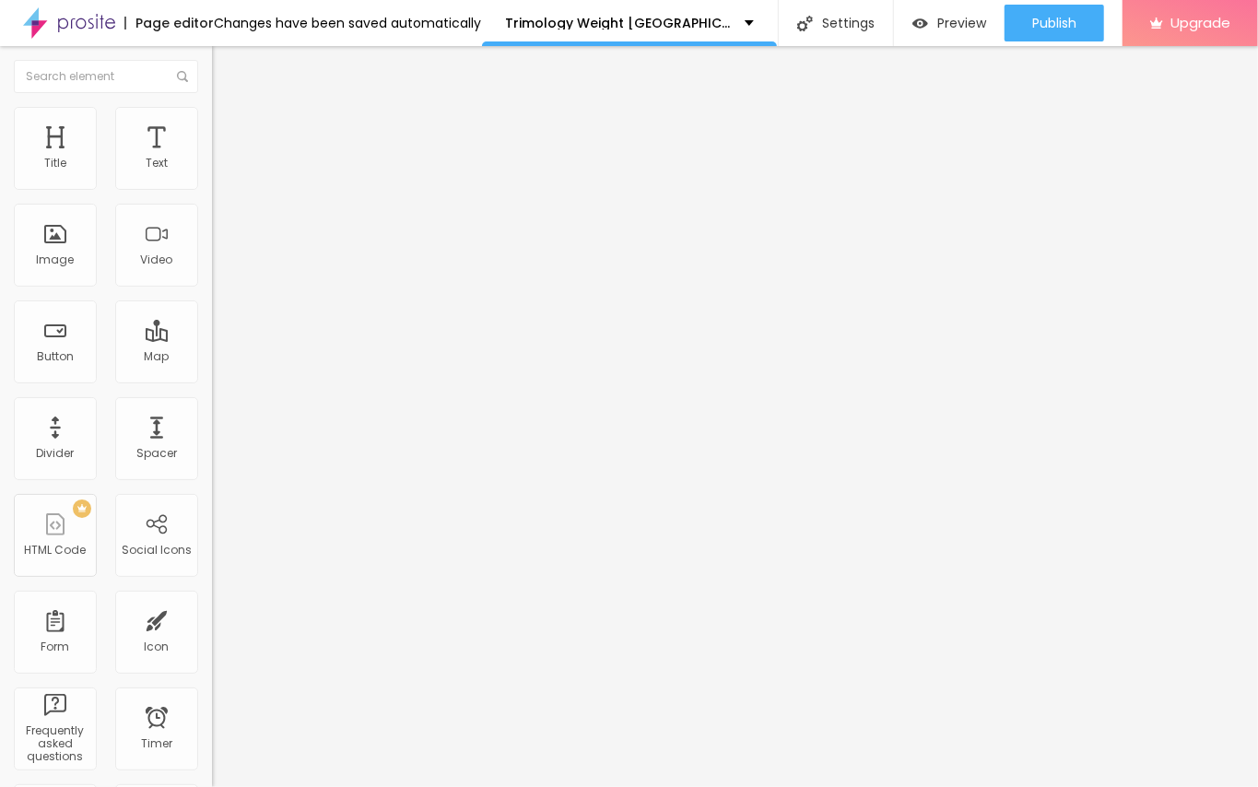
type input "125"
type input "133"
type input "136"
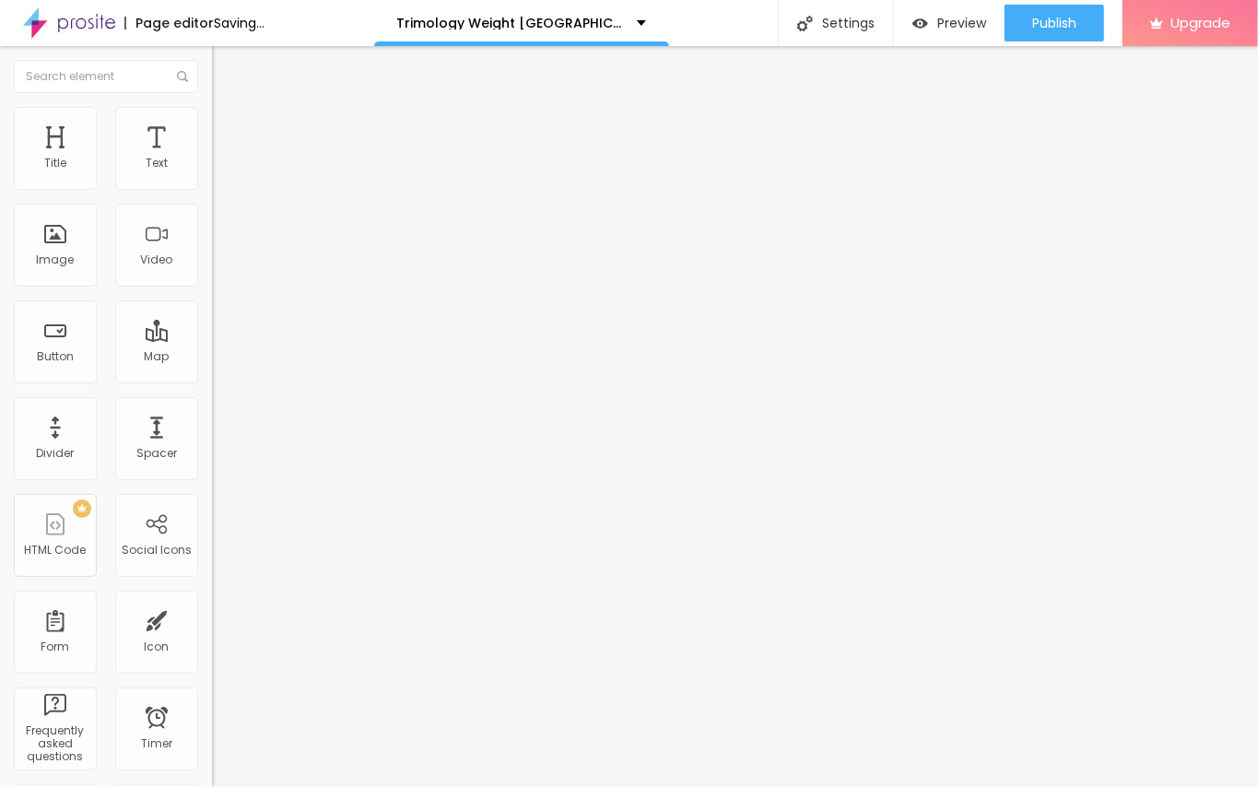
drag, startPoint x: 50, startPoint y: 232, endPoint x: 119, endPoint y: 253, distance: 72.0
type input "136"
click at [212, 405] on input "range" at bounding box center [271, 412] width 119 height 15
click at [212, 433] on div "Edit Image Content Style Advanced Size 50 px % 136 Border radius Shadow DISABLE…" at bounding box center [318, 416] width 212 height 741
click at [212, 273] on button "button" at bounding box center [225, 262] width 26 height 19
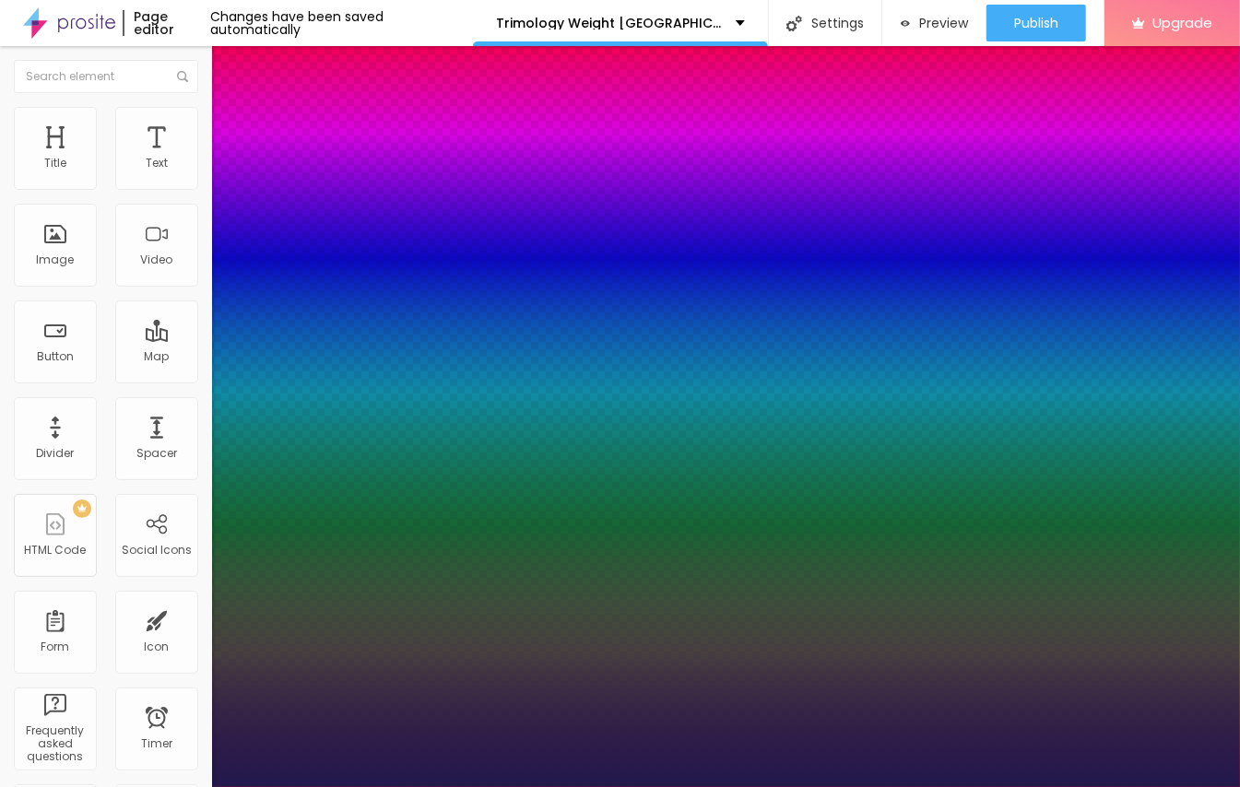
type input "1"
type input "29"
type input "1"
type input "29"
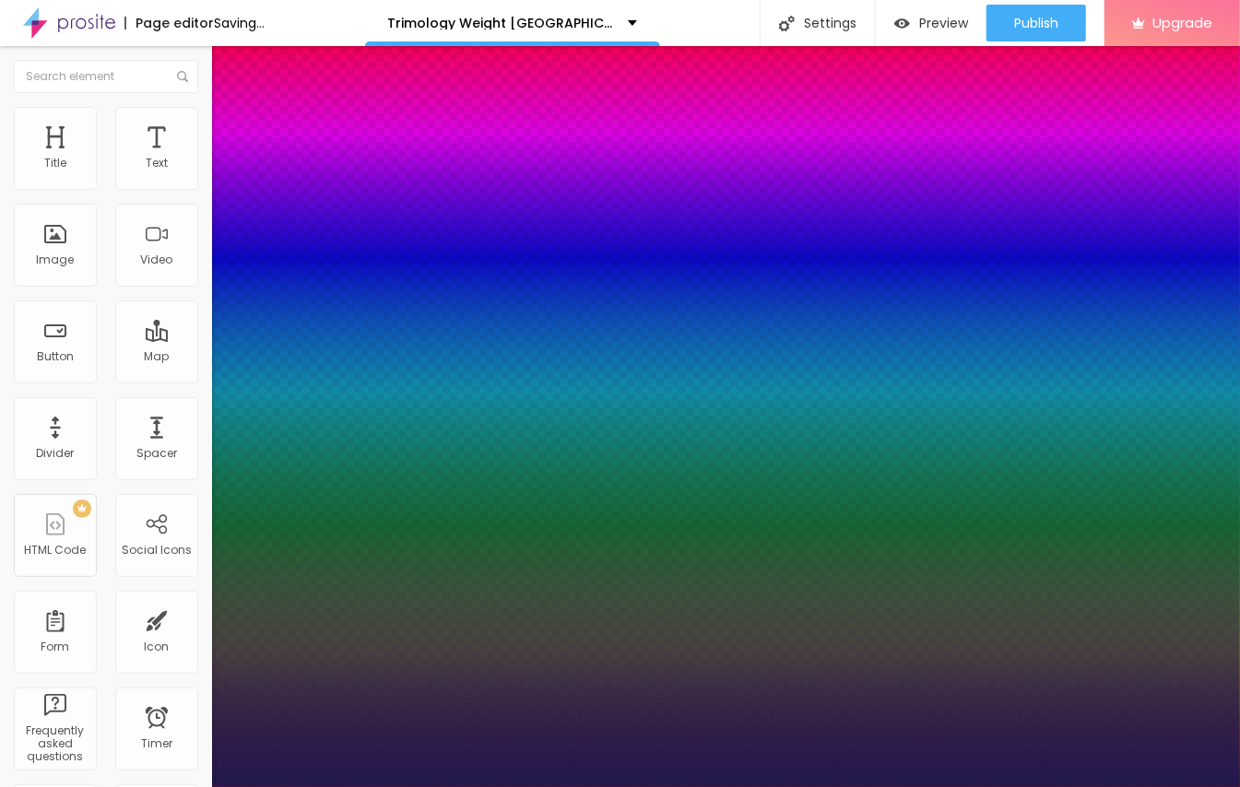
type input "1"
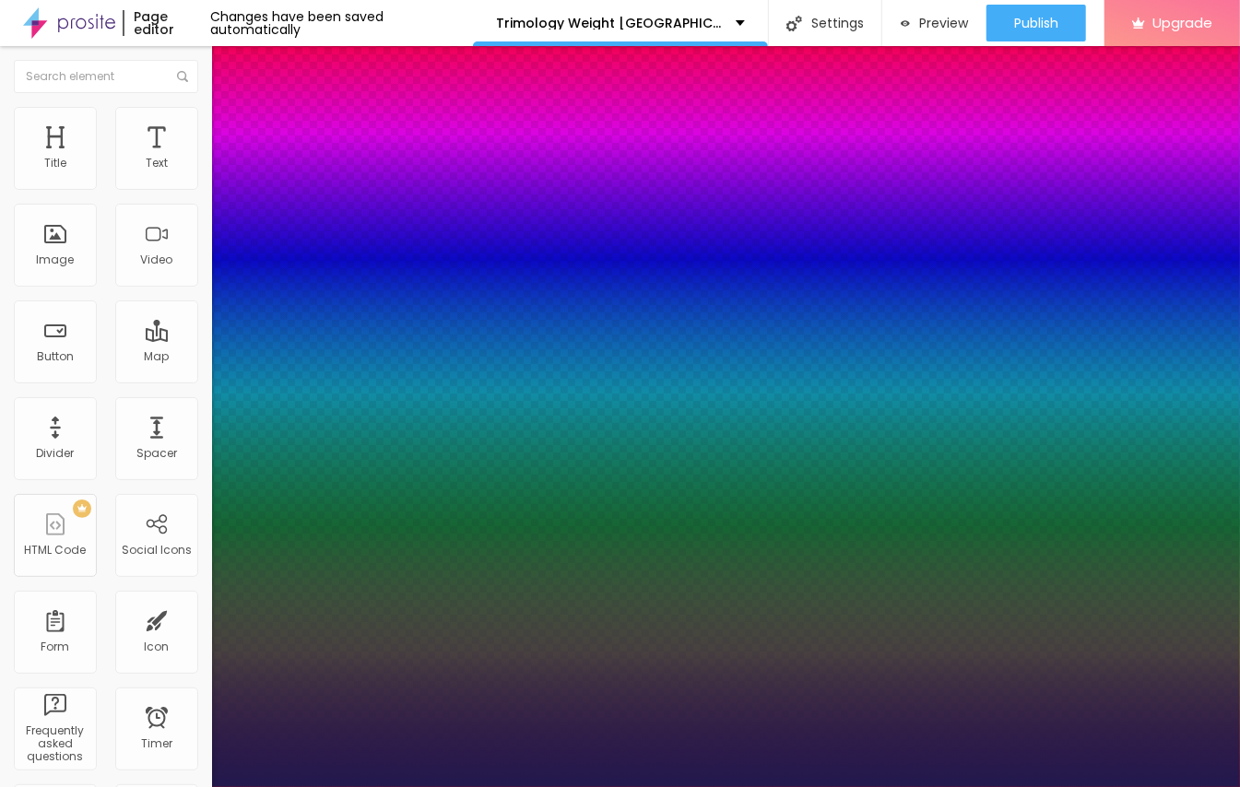
click at [691, 786] on div at bounding box center [620, 787] width 1240 height 0
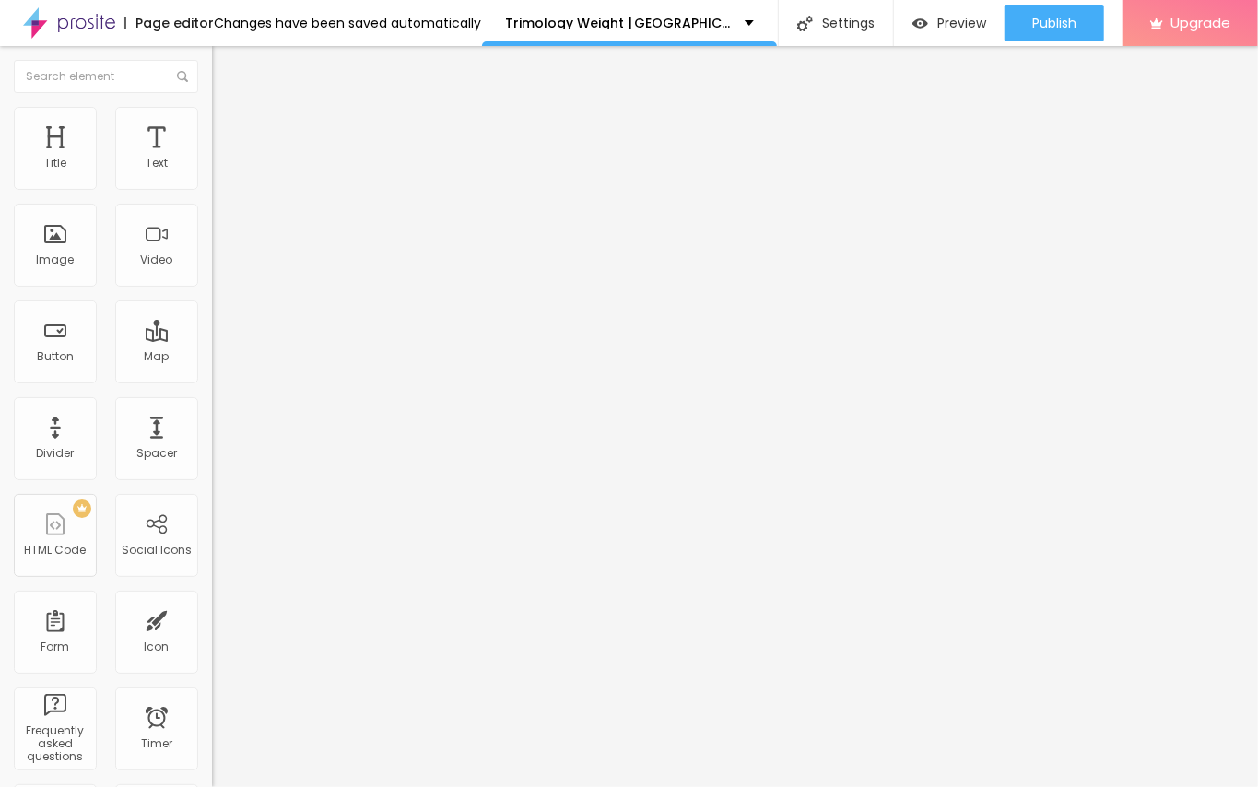
click at [212, 273] on button "button" at bounding box center [225, 262] width 26 height 19
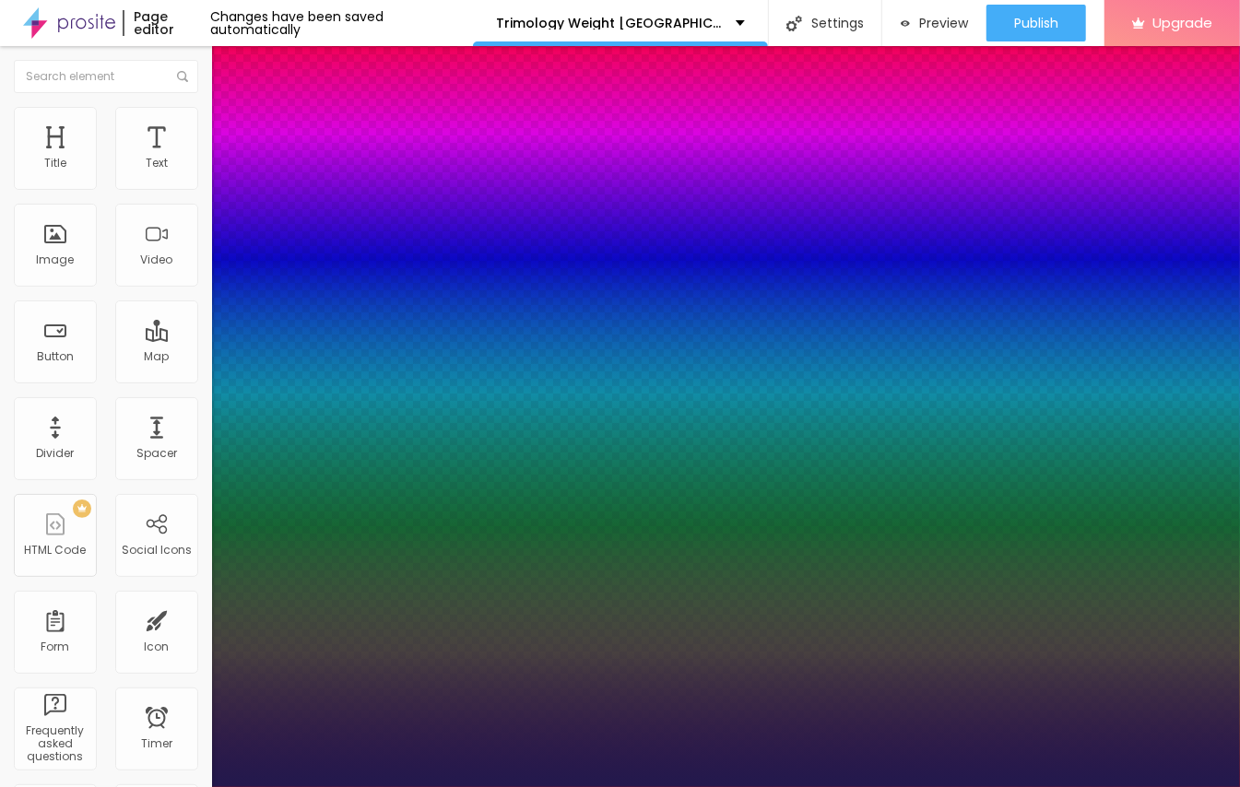
type input "1"
select select "Pompiere"
type input "1"
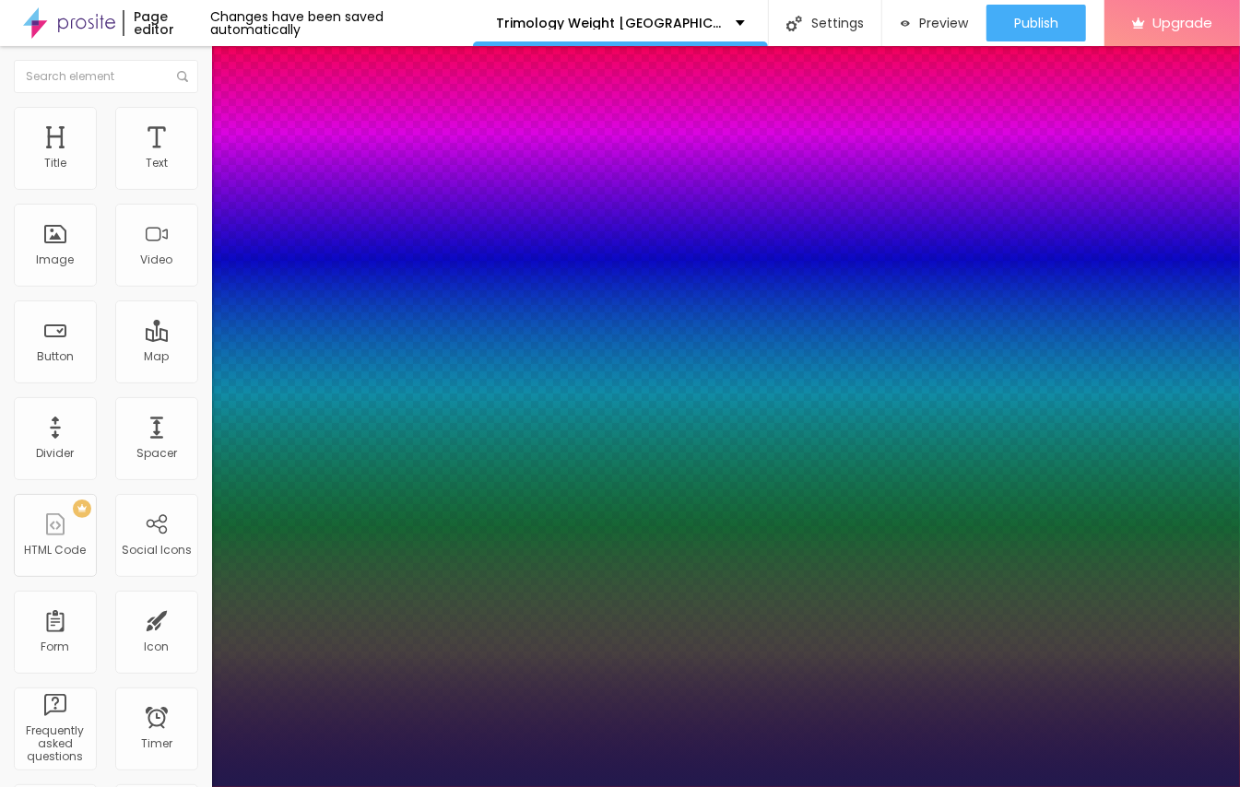
click at [680, 786] on div at bounding box center [620, 787] width 1240 height 0
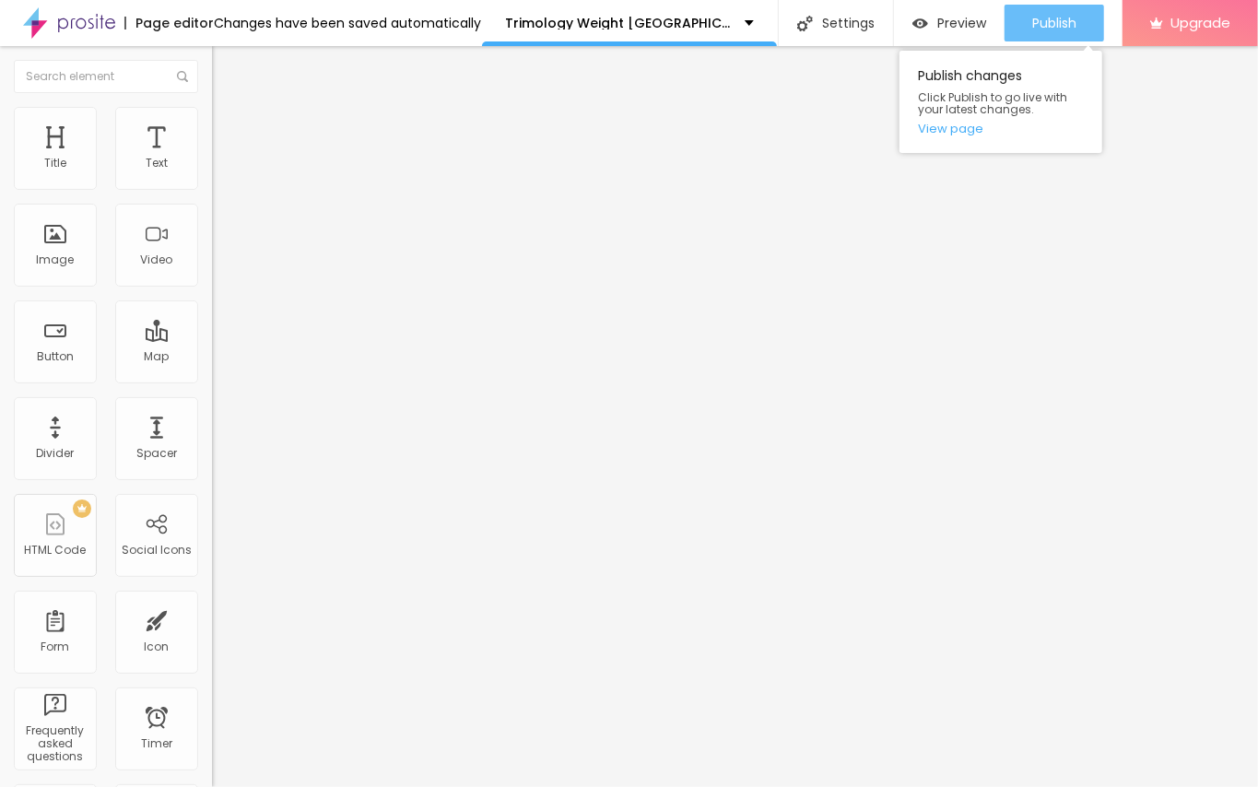
click at [1055, 20] on span "Publish" at bounding box center [1054, 23] width 44 height 15
